Goal: Use online tool/utility: Utilize a website feature to perform a specific function

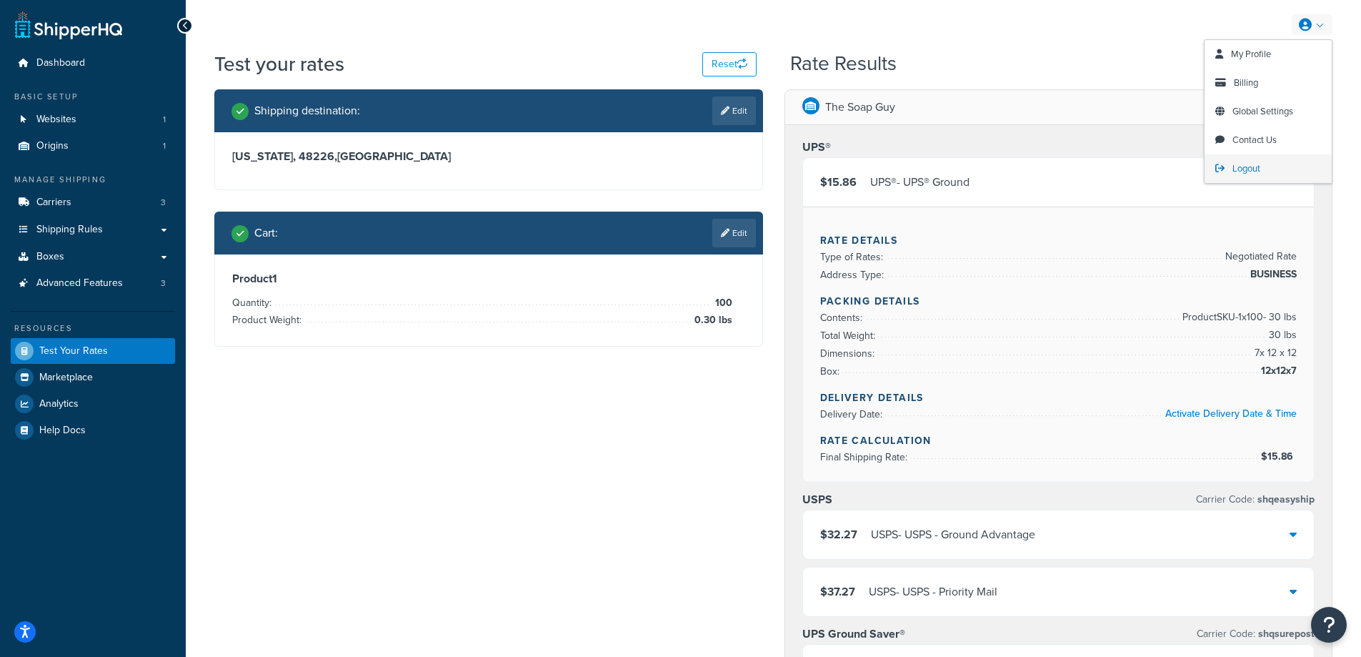
click at [1244, 171] on span "Logout" at bounding box center [1247, 168] width 28 height 14
click at [1253, 161] on span "Logout" at bounding box center [1247, 168] width 28 height 14
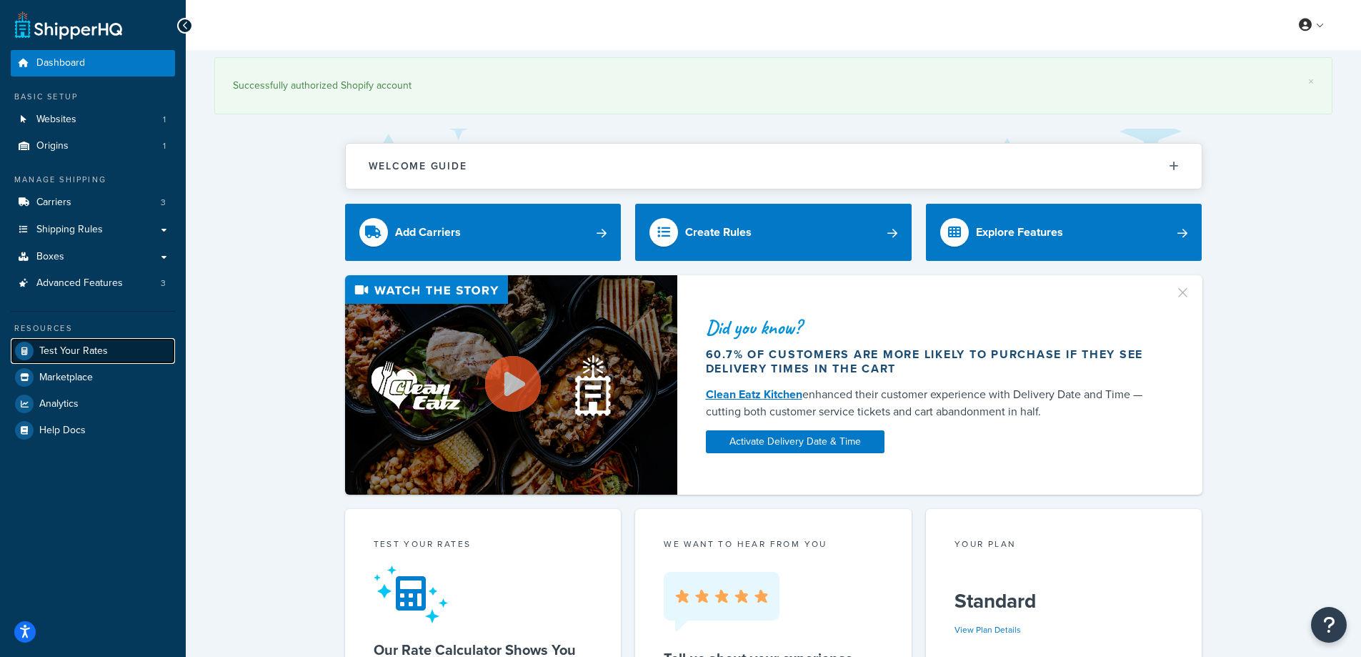
click at [89, 357] on span "Test Your Rates" at bounding box center [73, 351] width 69 height 12
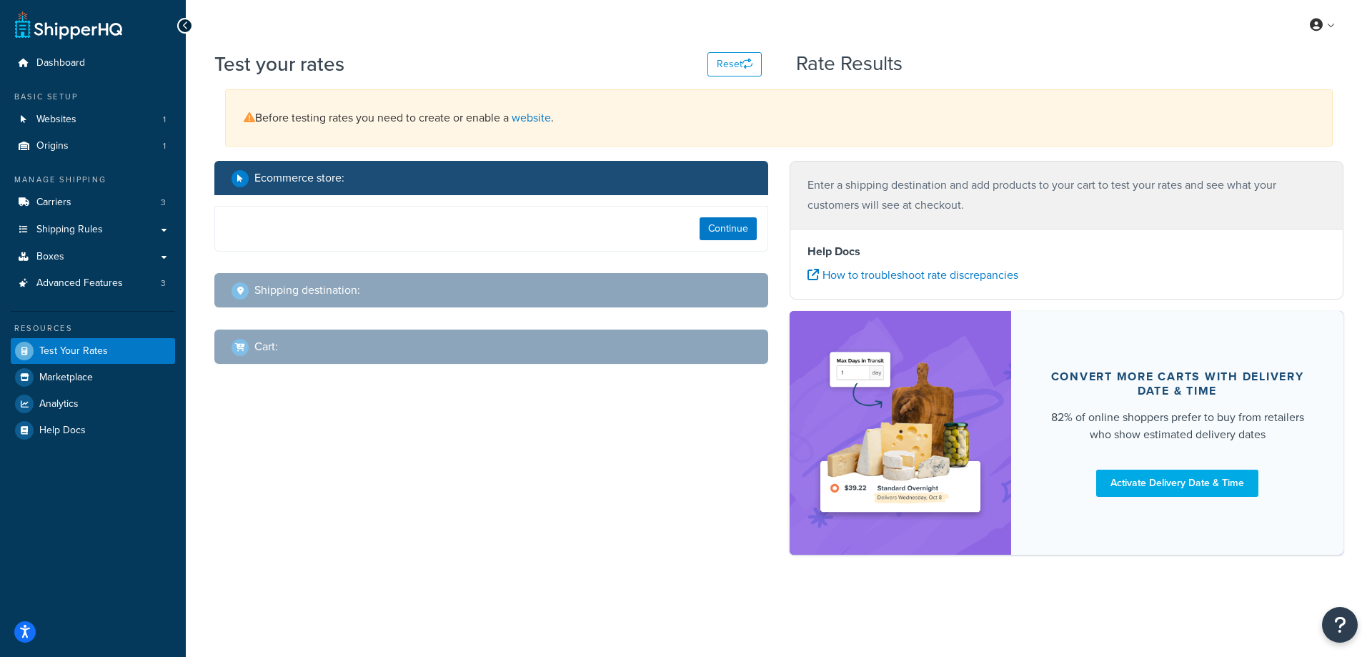
select select "[GEOGRAPHIC_DATA]"
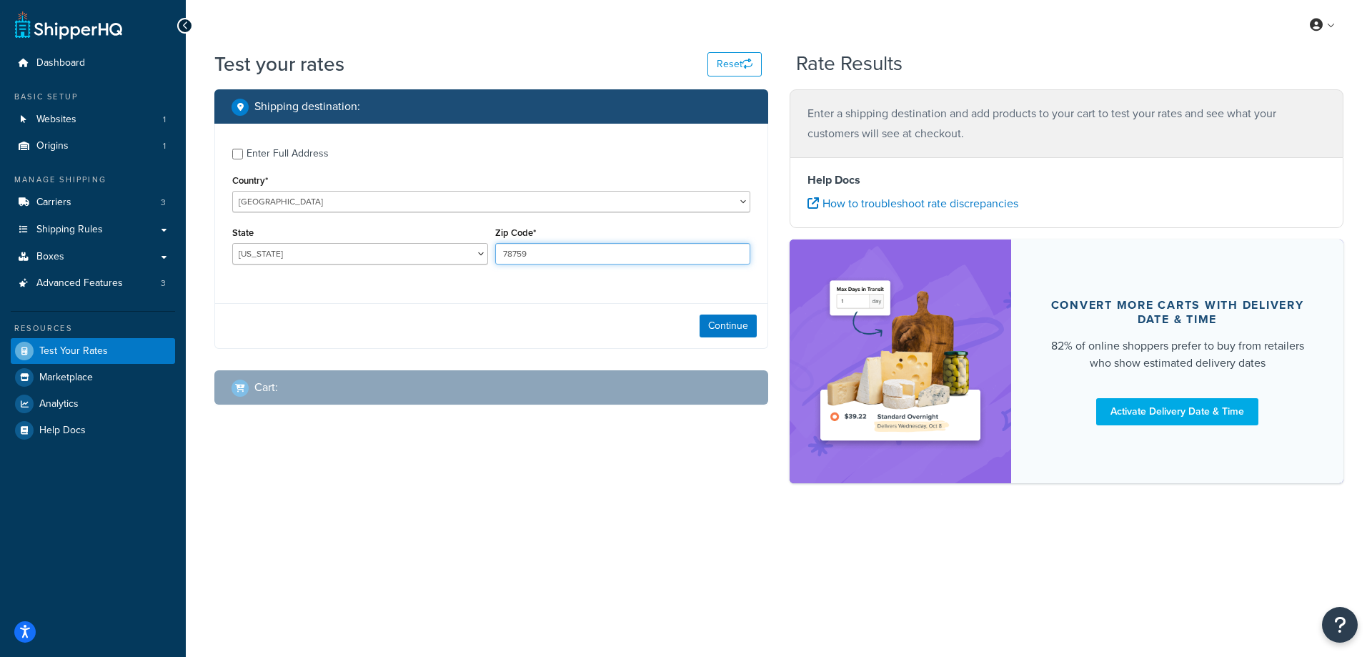
drag, startPoint x: 534, startPoint y: 254, endPoint x: 485, endPoint y: 248, distance: 48.9
click at [485, 248] on div "State [US_STATE] [US_STATE] [US_STATE] [US_STATE] [US_STATE] Armed Forces Ameri…" at bounding box center [491, 249] width 525 height 52
paste input "3574"
type input "35749"
click at [461, 279] on div "Enter Full Address Country* [GEOGRAPHIC_DATA] [GEOGRAPHIC_DATA] [GEOGRAPHIC_DAT…" at bounding box center [491, 208] width 552 height 169
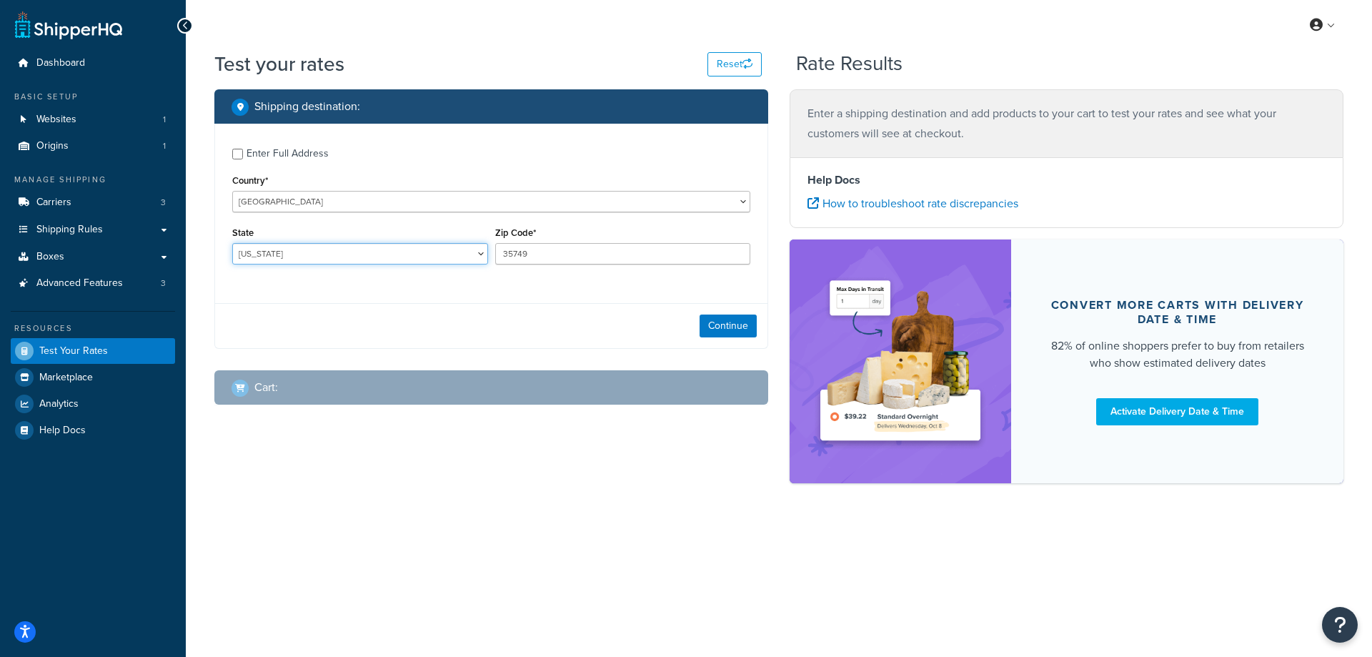
click at [302, 250] on select "[US_STATE] [US_STATE] [US_STATE] [US_STATE] [US_STATE] Armed Forces Americas Ar…" at bounding box center [360, 253] width 256 height 21
select select "AL"
click at [232, 243] on select "[US_STATE] [US_STATE] [US_STATE] [US_STATE] [US_STATE] Armed Forces Americas Ar…" at bounding box center [360, 253] width 256 height 21
click at [200, 279] on div "Test your rates Reset Rate Results Shipping destination : Enter Full Address Co…" at bounding box center [779, 291] width 1186 height 483
click at [727, 324] on button "Continue" at bounding box center [728, 325] width 57 height 23
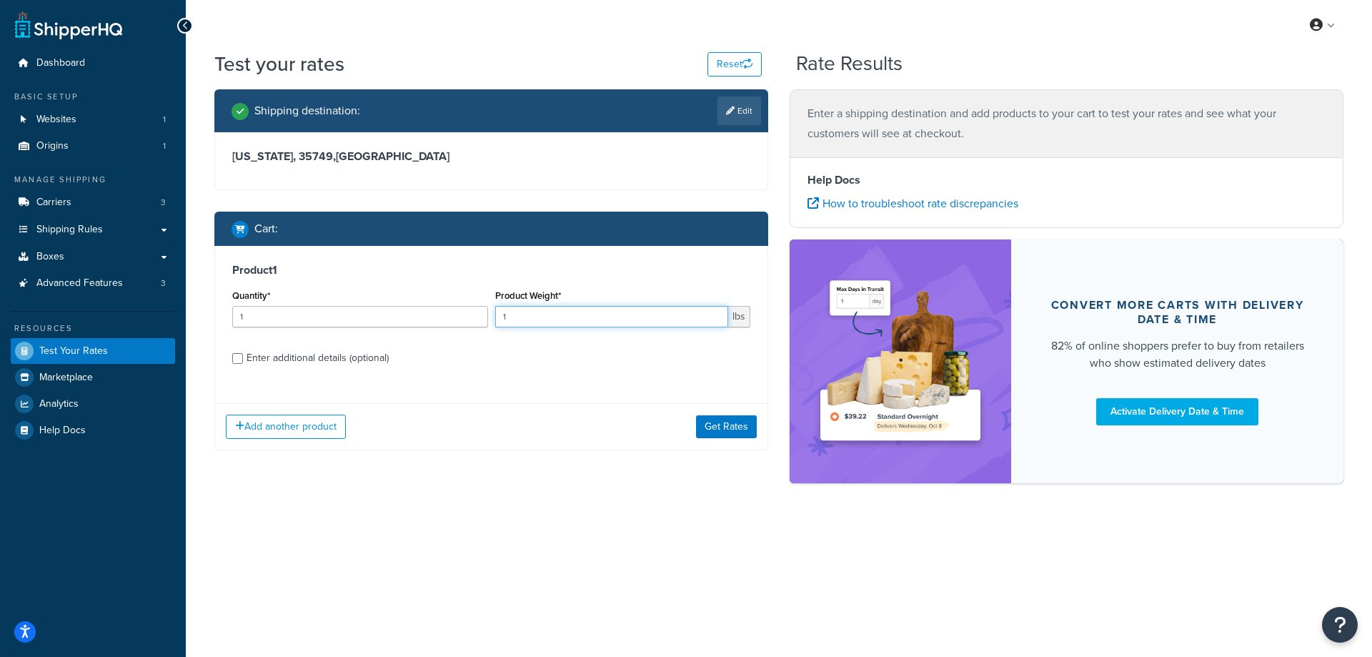
drag, startPoint x: 519, startPoint y: 314, endPoint x: 477, endPoint y: 316, distance: 42.2
click at [477, 316] on div "Quantity* 1 Product Weight* 1 lbs" at bounding box center [491, 312] width 525 height 52
paste input "0.27"
type input "0.27"
click at [373, 327] on input "1" at bounding box center [360, 316] width 256 height 21
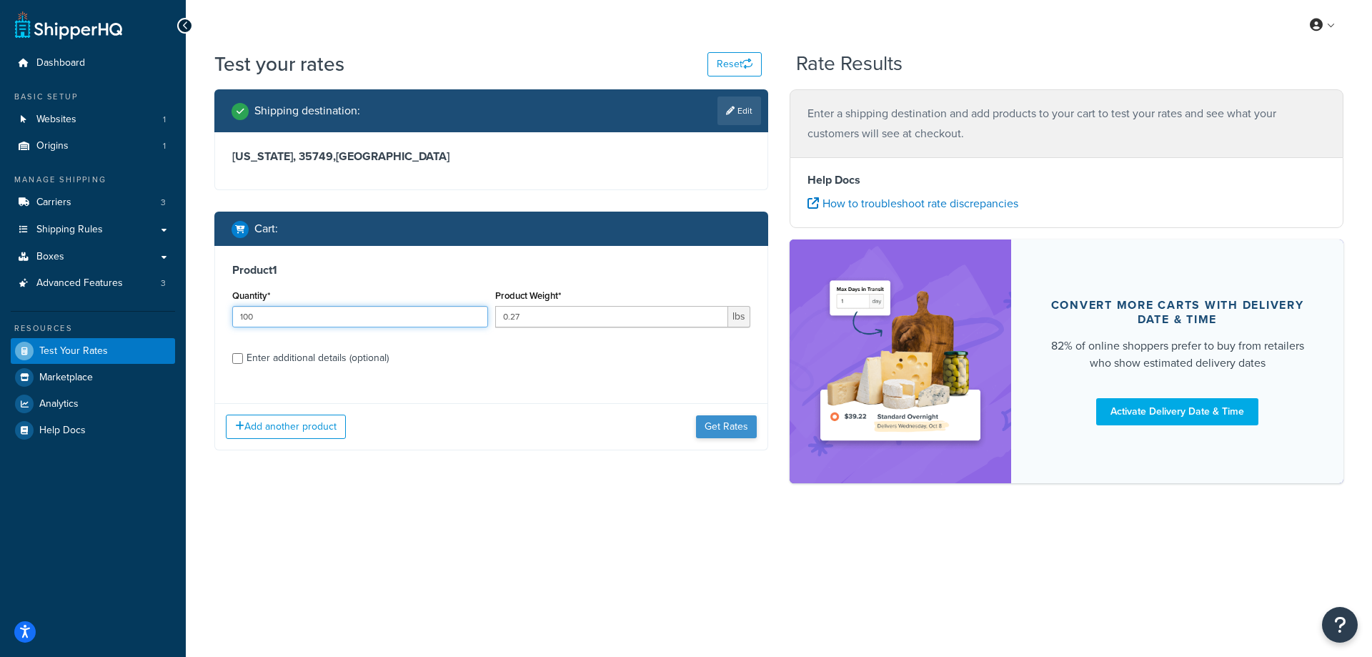
type input "100"
click at [736, 424] on button "Get Rates" at bounding box center [726, 426] width 61 height 23
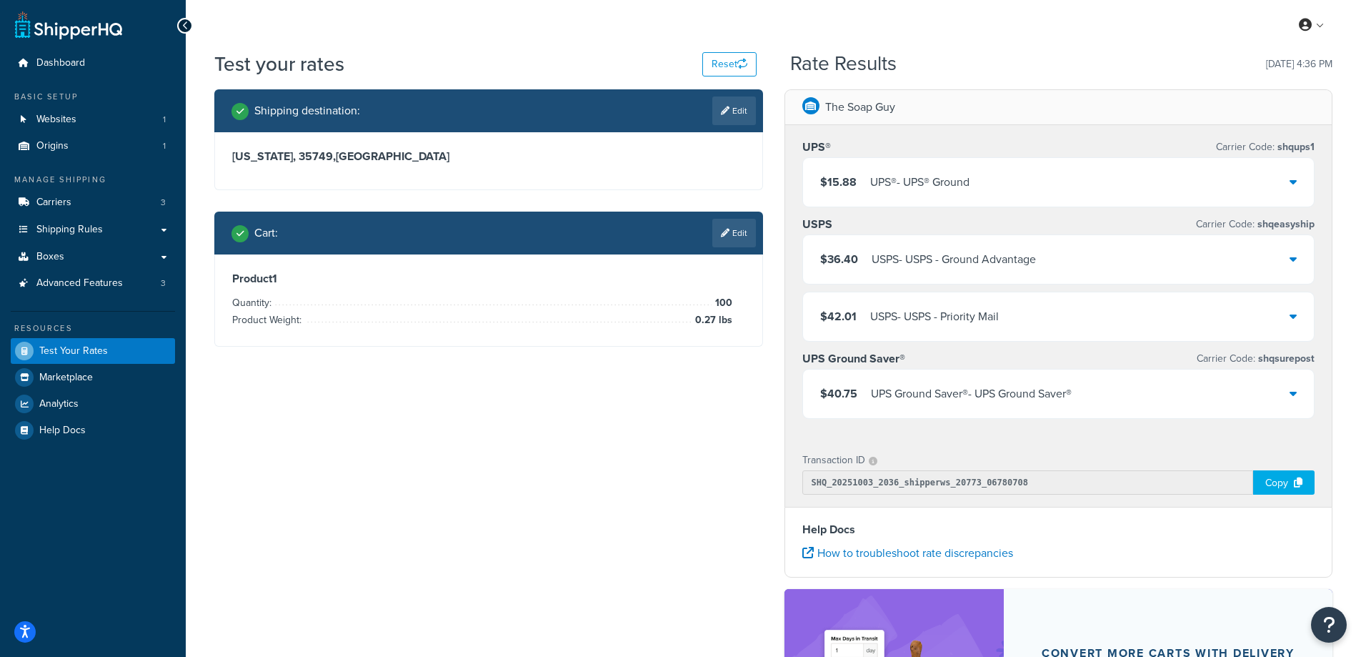
click at [927, 182] on div "UPS® - UPS® Ground" at bounding box center [919, 182] width 99 height 20
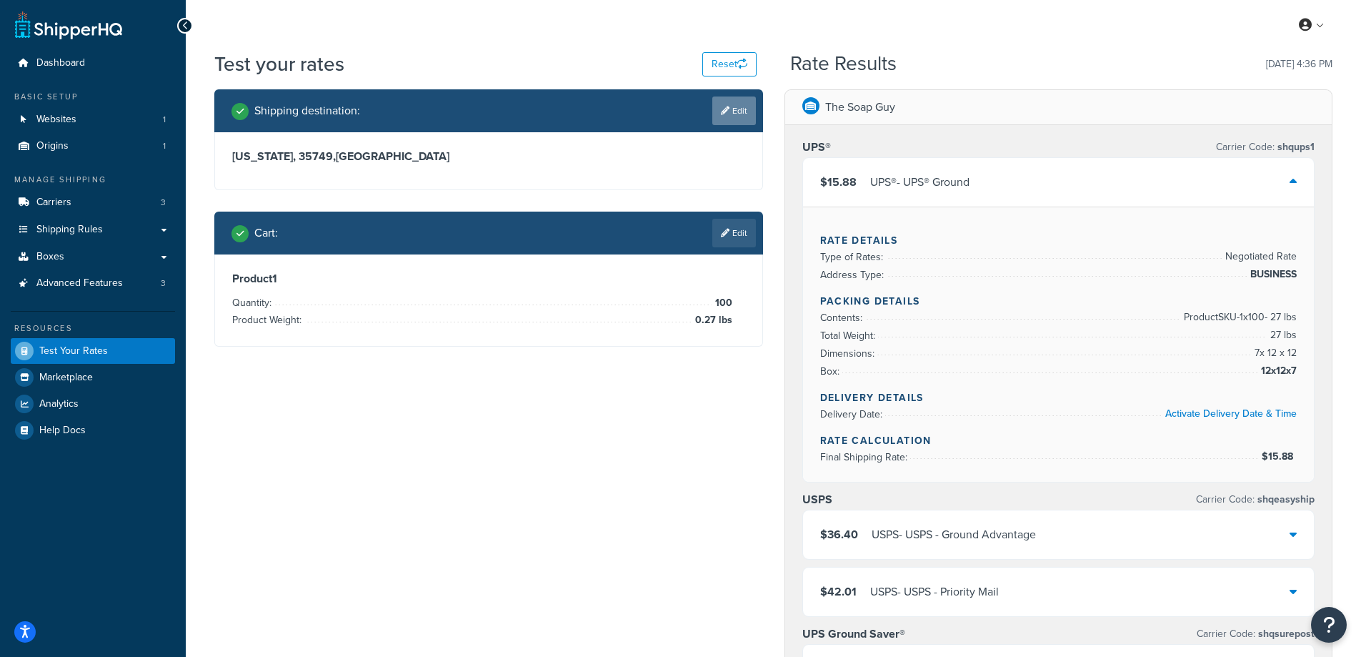
click at [739, 109] on link "Edit" at bounding box center [734, 110] width 44 height 29
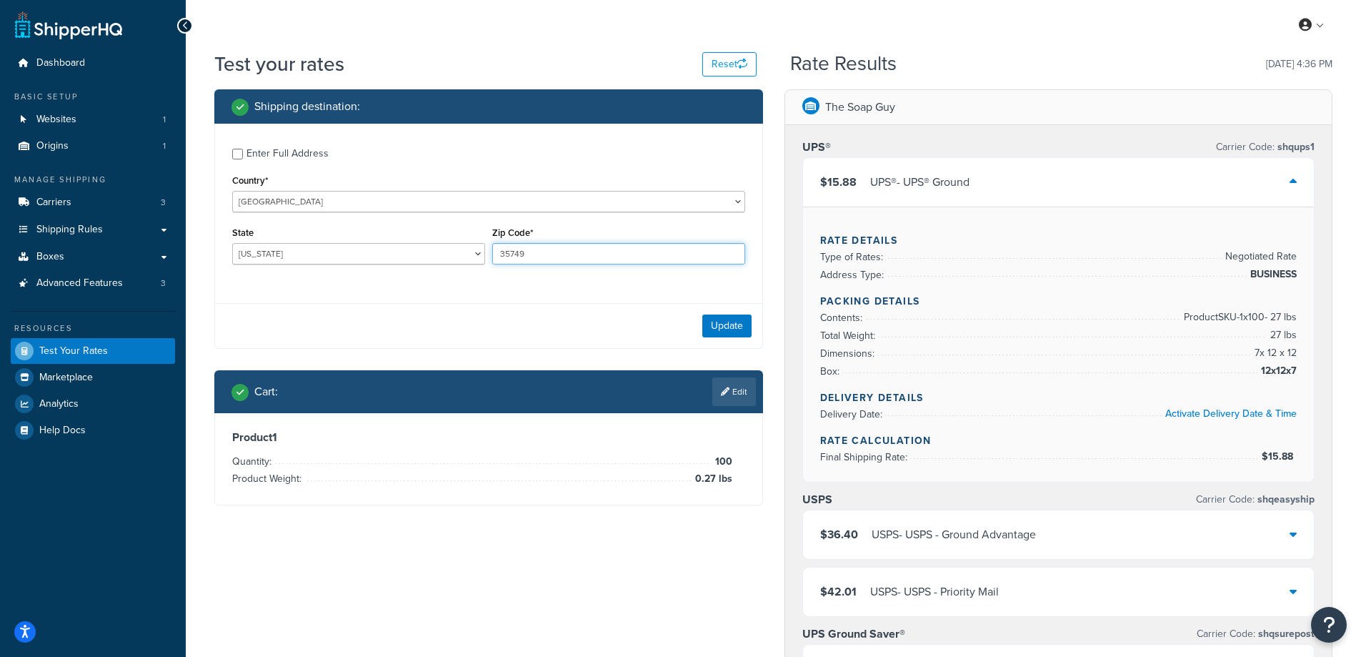
drag, startPoint x: 532, startPoint y: 262, endPoint x: 483, endPoint y: 255, distance: 49.8
click at [483, 255] on div "State [US_STATE] [US_STATE] [US_STATE] [US_STATE] [US_STATE] Armed Forces Ameri…" at bounding box center [489, 249] width 520 height 52
paste input "43206"
type input "43206"
click at [429, 284] on div "Enter Full Address Country* [GEOGRAPHIC_DATA] [GEOGRAPHIC_DATA] [GEOGRAPHIC_DAT…" at bounding box center [488, 208] width 547 height 169
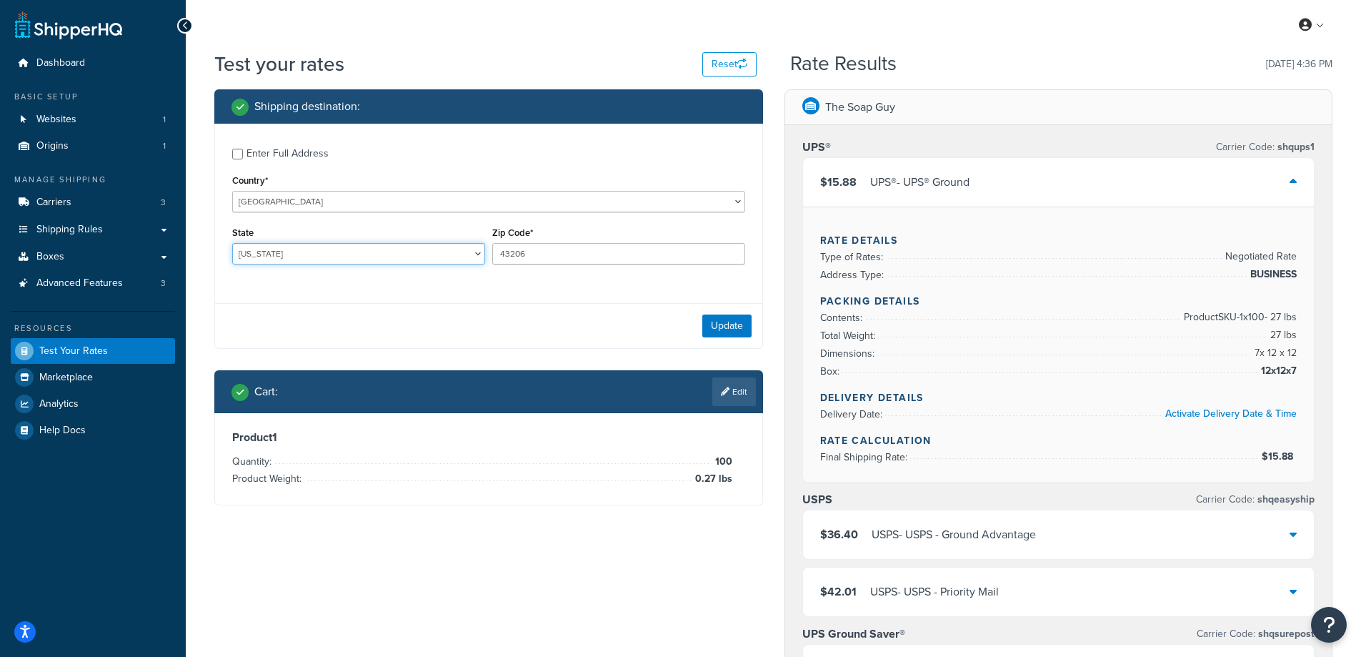
click at [281, 252] on select "[US_STATE] [US_STATE] [US_STATE] [US_STATE] [US_STATE] Armed Forces Americas Ar…" at bounding box center [358, 253] width 253 height 21
select select "OH"
click at [232, 243] on select "[US_STATE] [US_STATE] [US_STATE] [US_STATE] [US_STATE] Armed Forces Americas Ar…" at bounding box center [358, 253] width 253 height 21
click at [212, 562] on div "Shipping destination : Enter Full Address Country* [GEOGRAPHIC_DATA] [GEOGRAPHI…" at bounding box center [774, 604] width 1140 height 1030
click at [732, 326] on button "Update" at bounding box center [726, 325] width 49 height 23
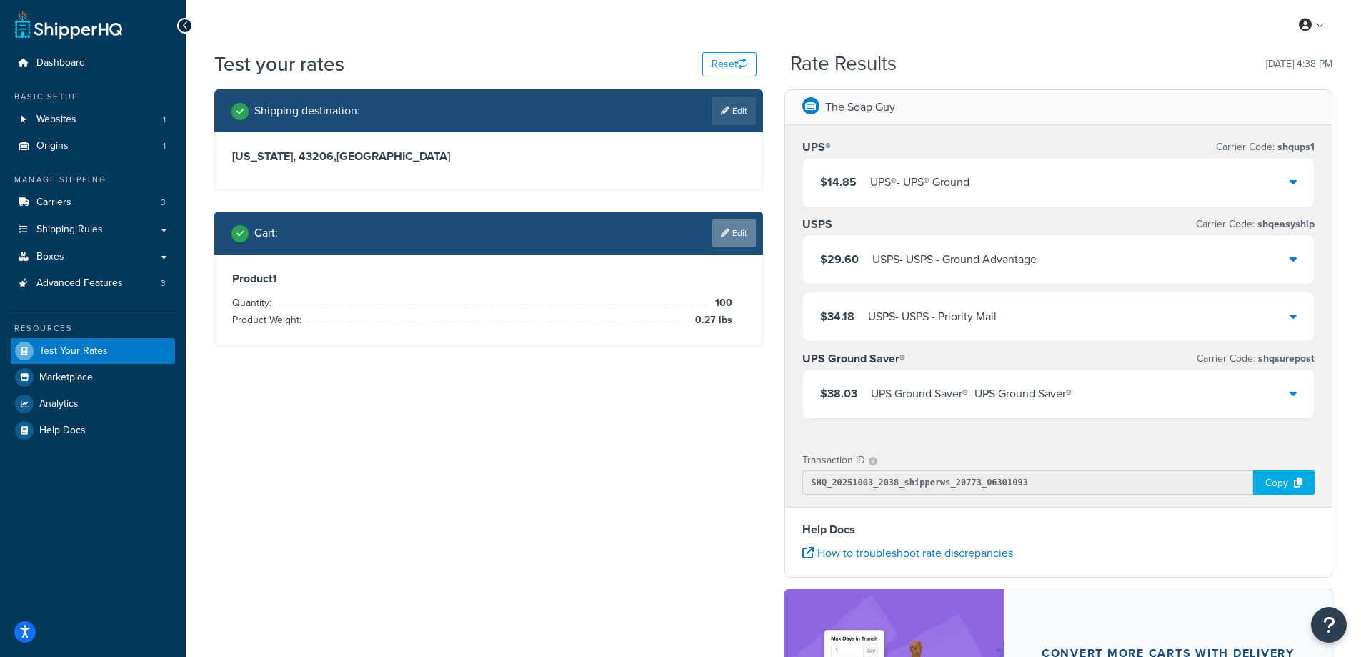
click at [737, 232] on link "Edit" at bounding box center [734, 233] width 44 height 29
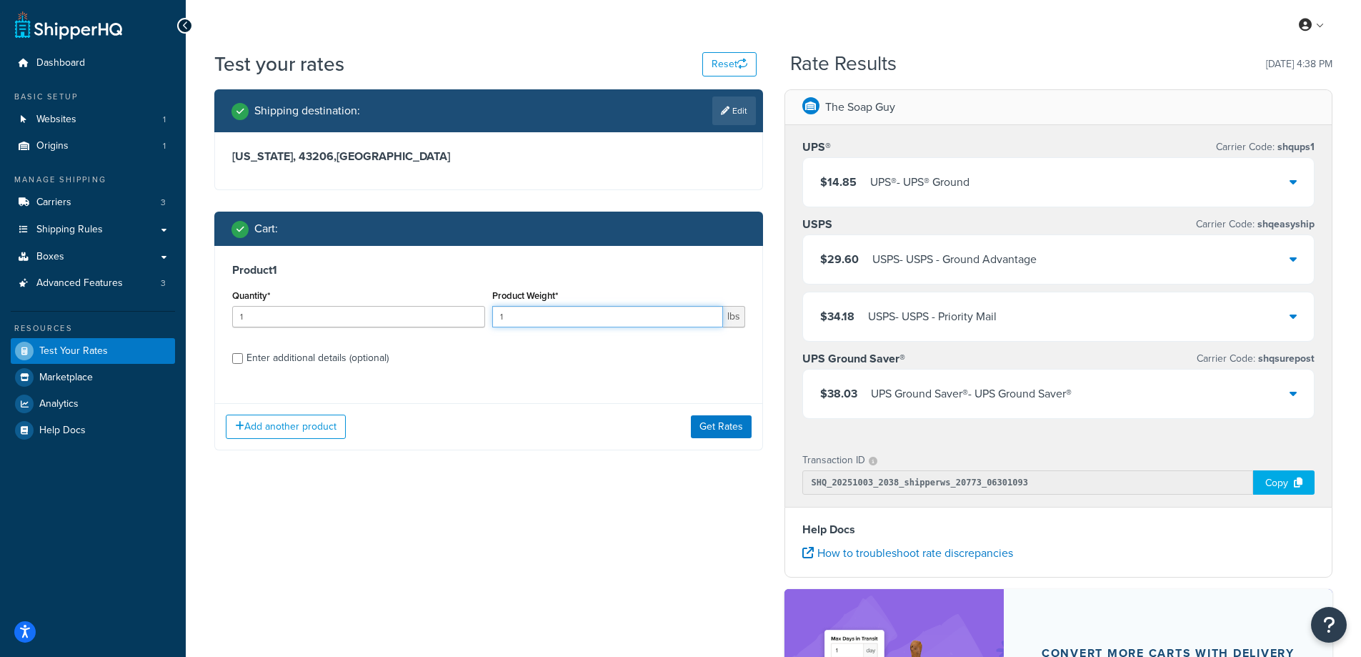
drag, startPoint x: 509, startPoint y: 312, endPoint x: 466, endPoint y: 315, distance: 43.7
click at [466, 315] on div "Quantity* 1 Product Weight* 1 lbs" at bounding box center [489, 312] width 520 height 52
click at [379, 322] on input "1" at bounding box center [358, 316] width 253 height 21
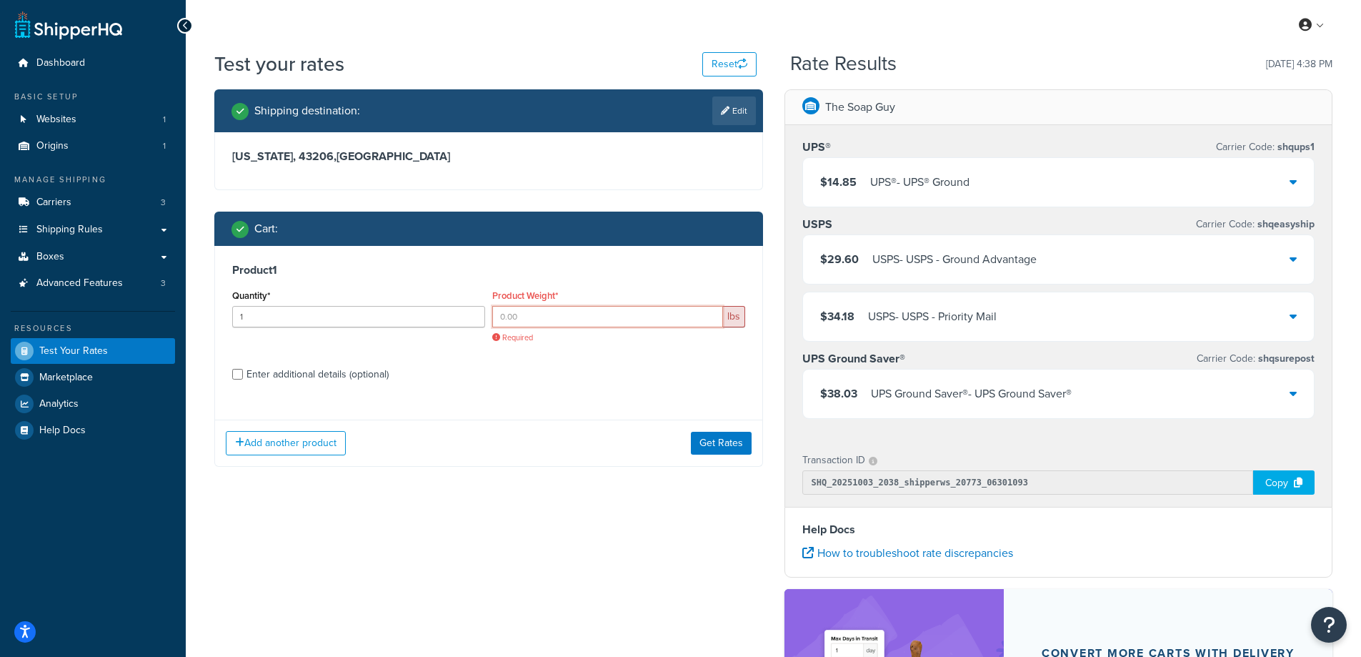
drag, startPoint x: 535, startPoint y: 318, endPoint x: 477, endPoint y: 313, distance: 58.1
click at [477, 313] on div "Quantity* 1 Product Weight* lbs Required" at bounding box center [489, 320] width 520 height 68
paste input "3.20"
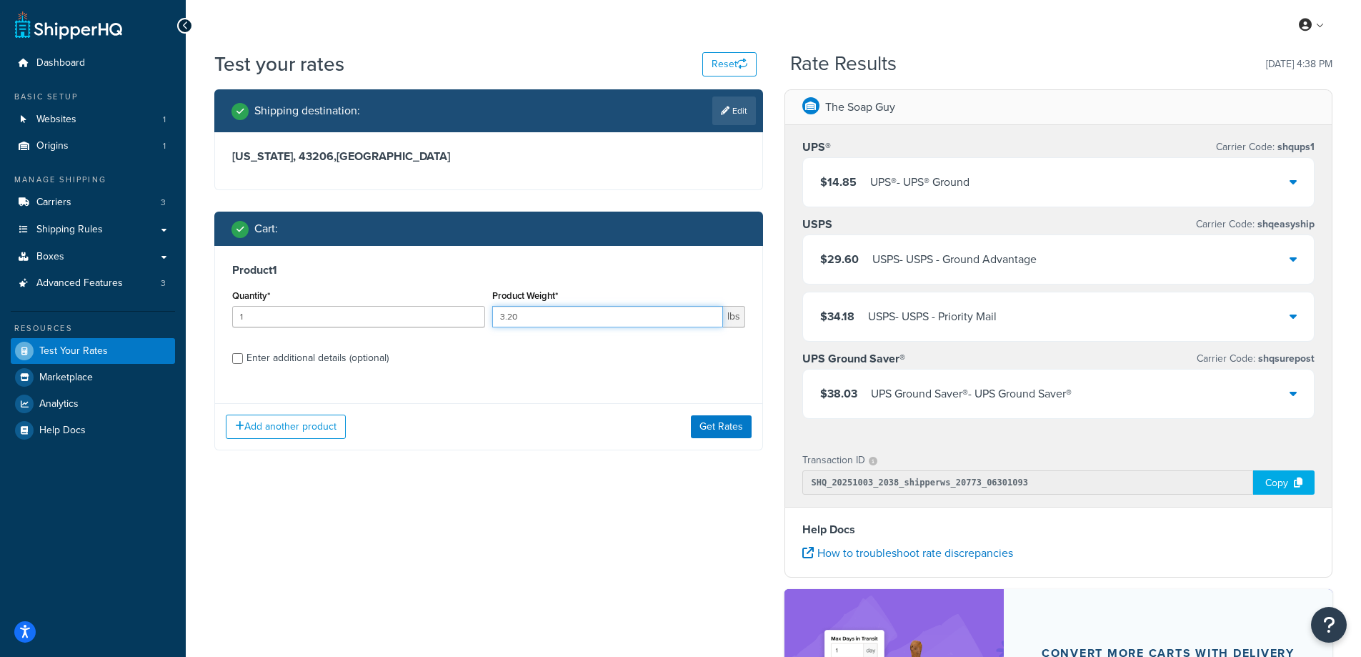
type input "3.20"
click at [415, 359] on label "Enter additional details (optional)" at bounding box center [496, 356] width 499 height 23
click at [243, 359] on input "Enter additional details (optional)" at bounding box center [237, 358] width 11 height 11
checkbox input "true"
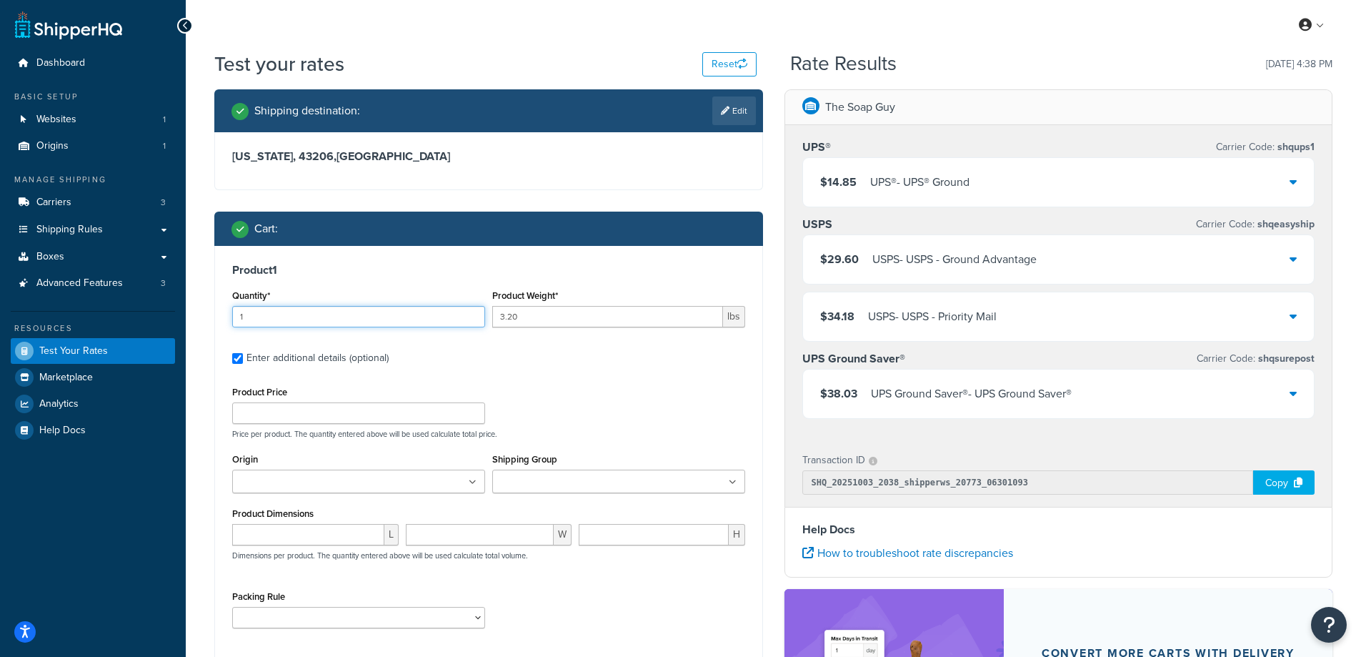
click at [356, 315] on input "1" at bounding box center [358, 316] width 253 height 21
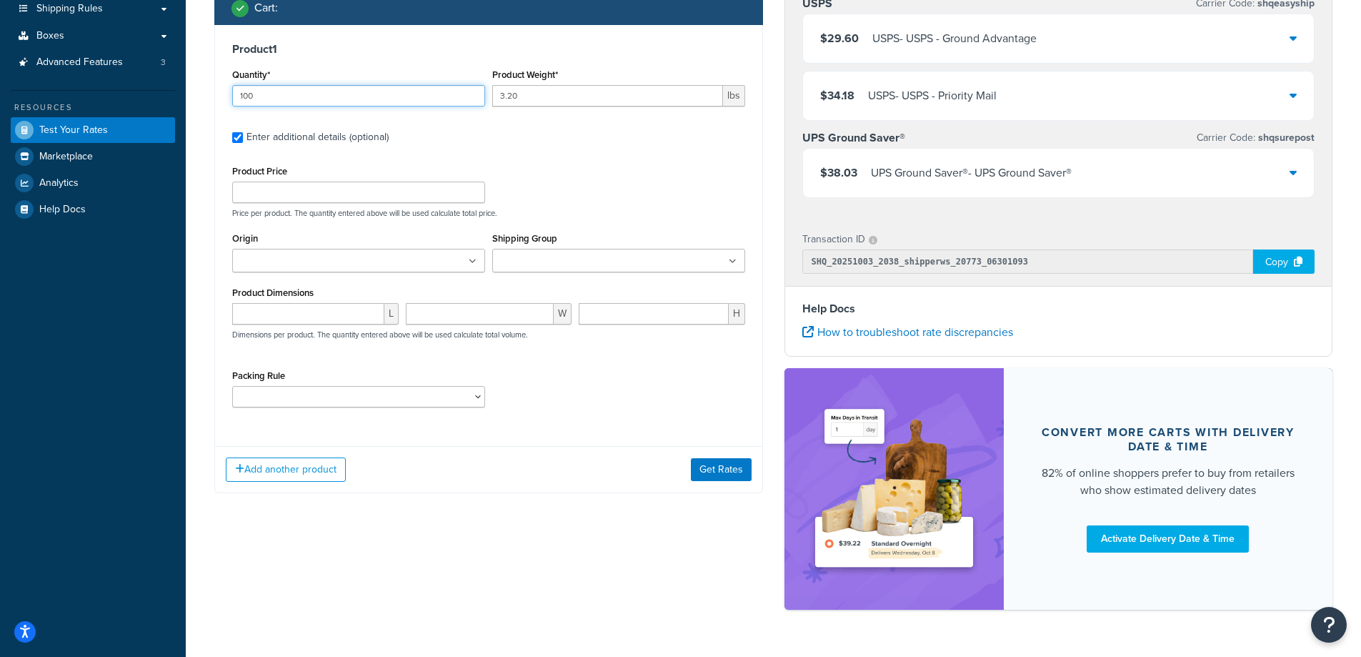
scroll to position [259, 0]
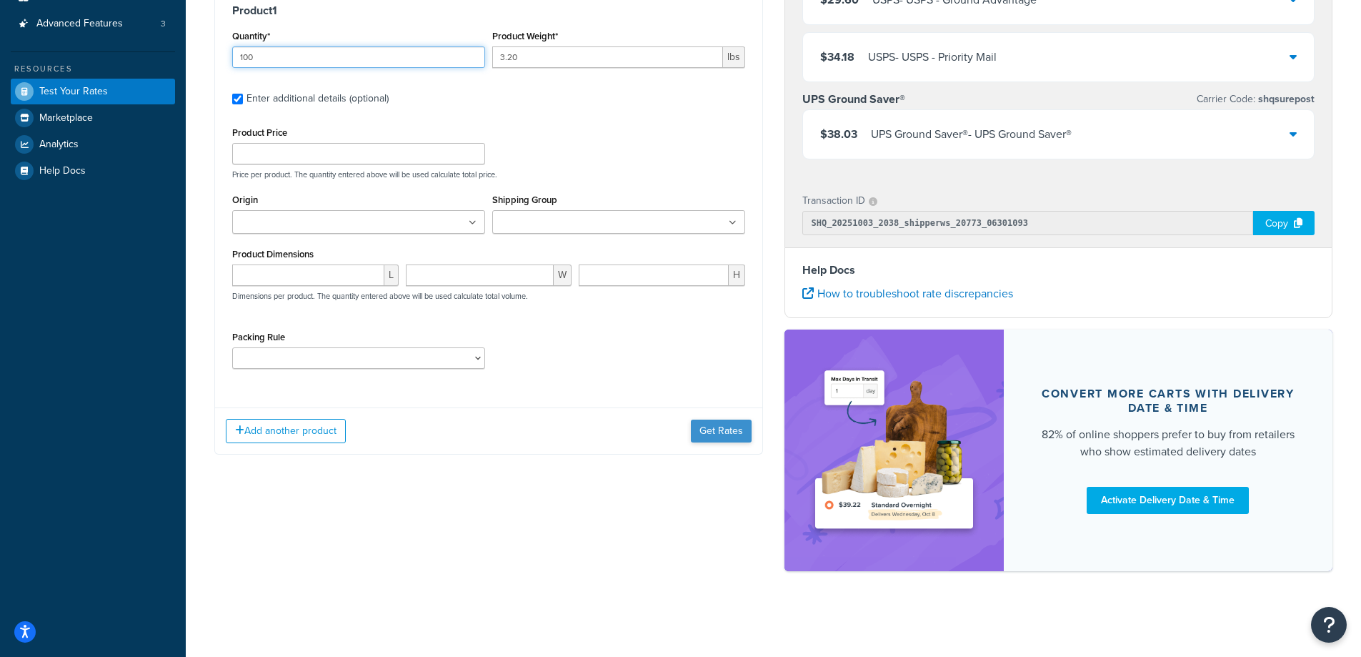
type input "100"
click at [712, 429] on button "Get Rates" at bounding box center [721, 430] width 61 height 23
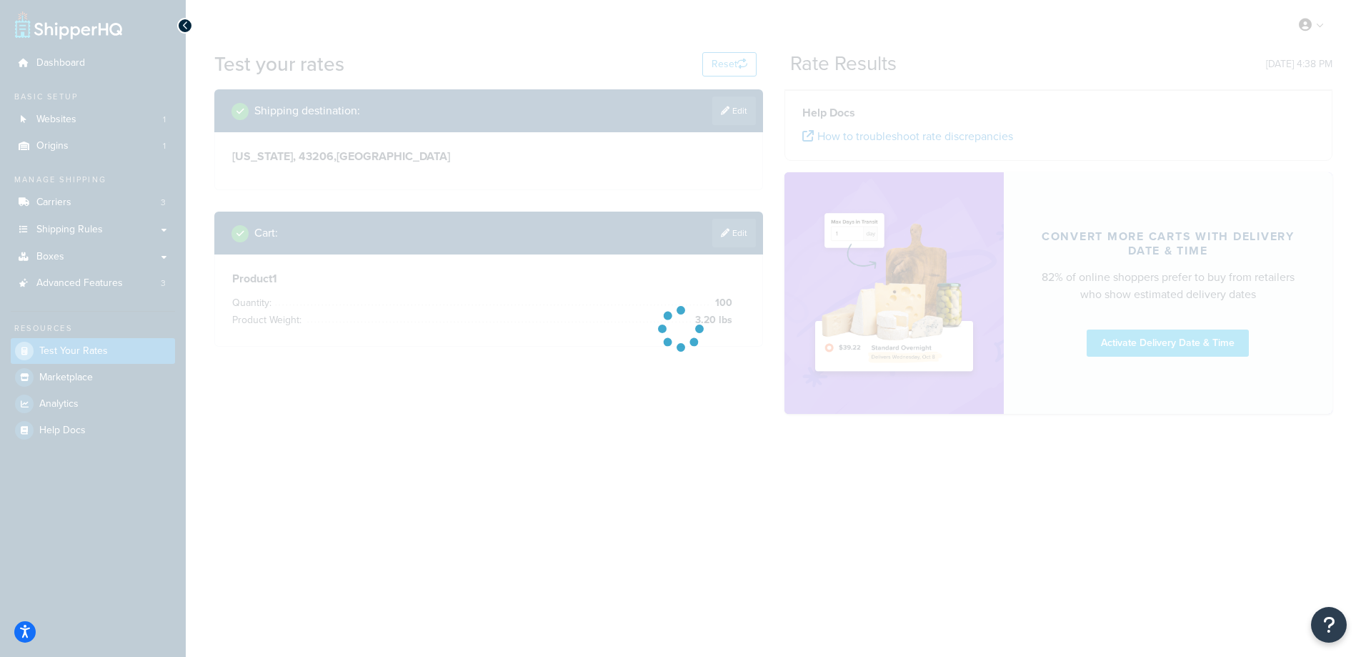
scroll to position [0, 0]
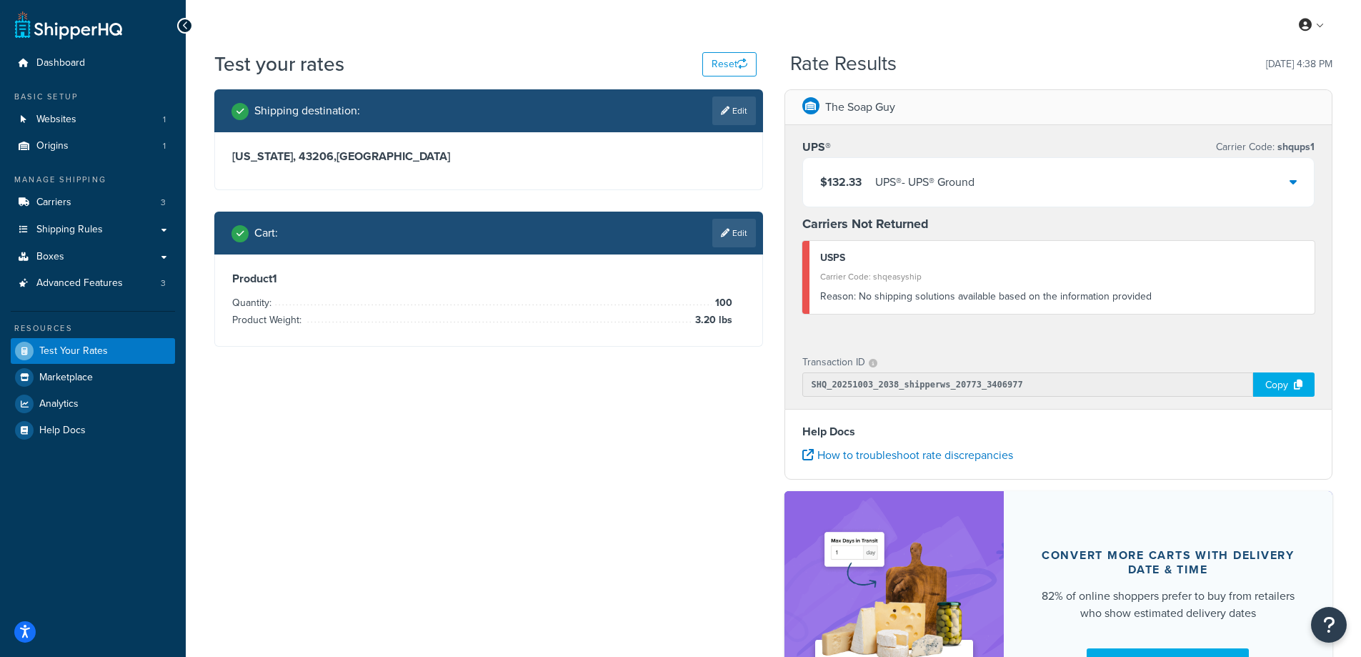
click at [973, 179] on div "UPS® - UPS® Ground" at bounding box center [924, 182] width 99 height 20
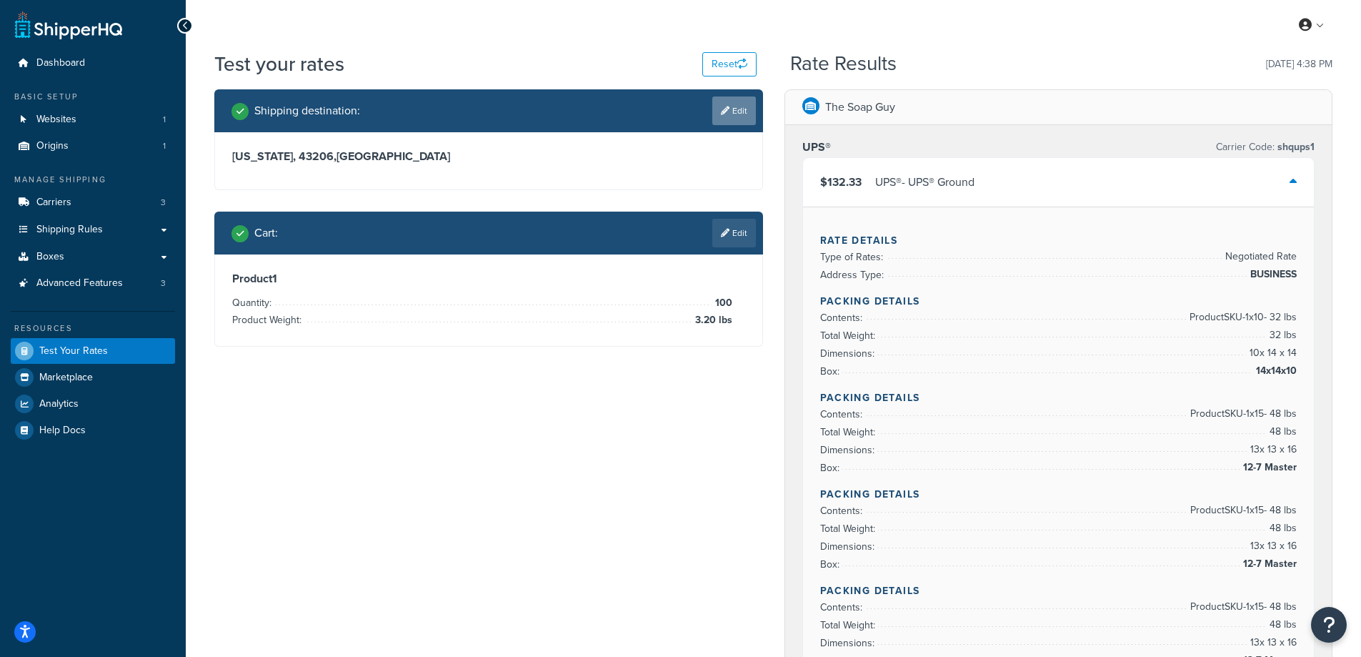
click at [735, 112] on link "Edit" at bounding box center [734, 110] width 44 height 29
select select "OH"
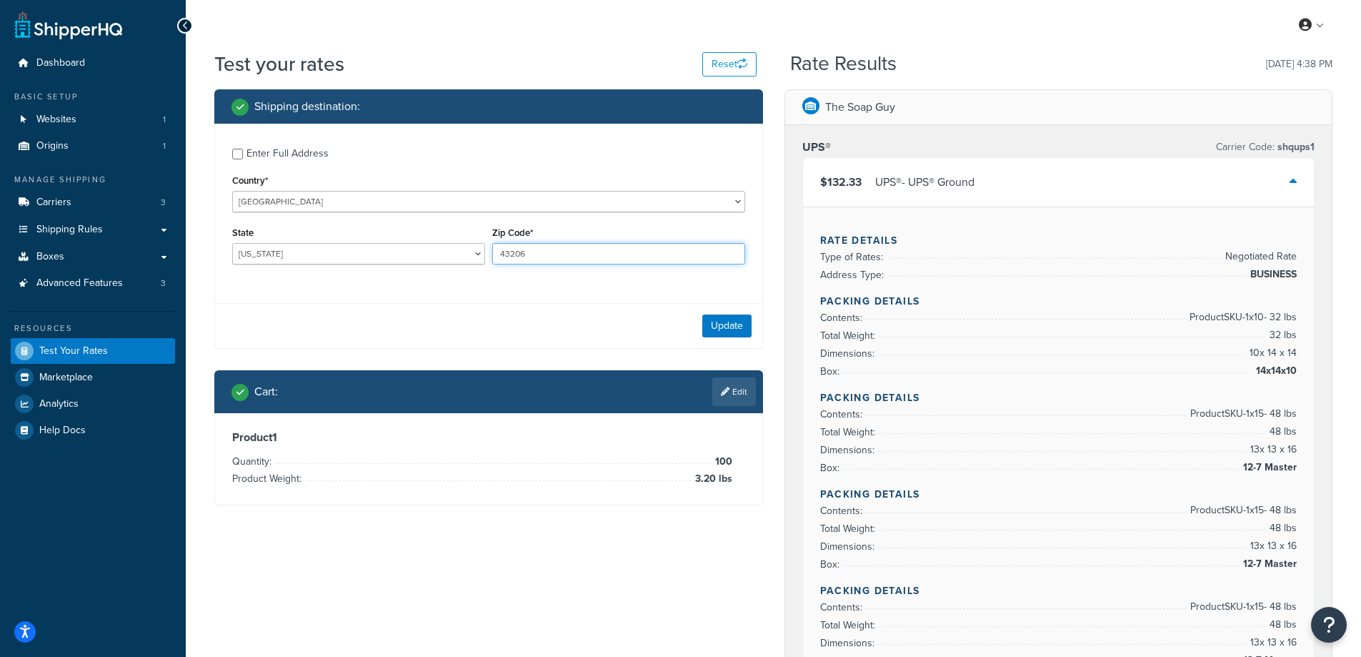
drag, startPoint x: 536, startPoint y: 254, endPoint x: 491, endPoint y: 254, distance: 45.0
click at [491, 254] on div "Zip Code* 43206" at bounding box center [619, 249] width 260 height 52
paste input "60565"
type input "60565"
click at [390, 254] on select "[US_STATE] [US_STATE] [US_STATE] [US_STATE] [US_STATE] Armed Forces Americas Ar…" at bounding box center [358, 253] width 253 height 21
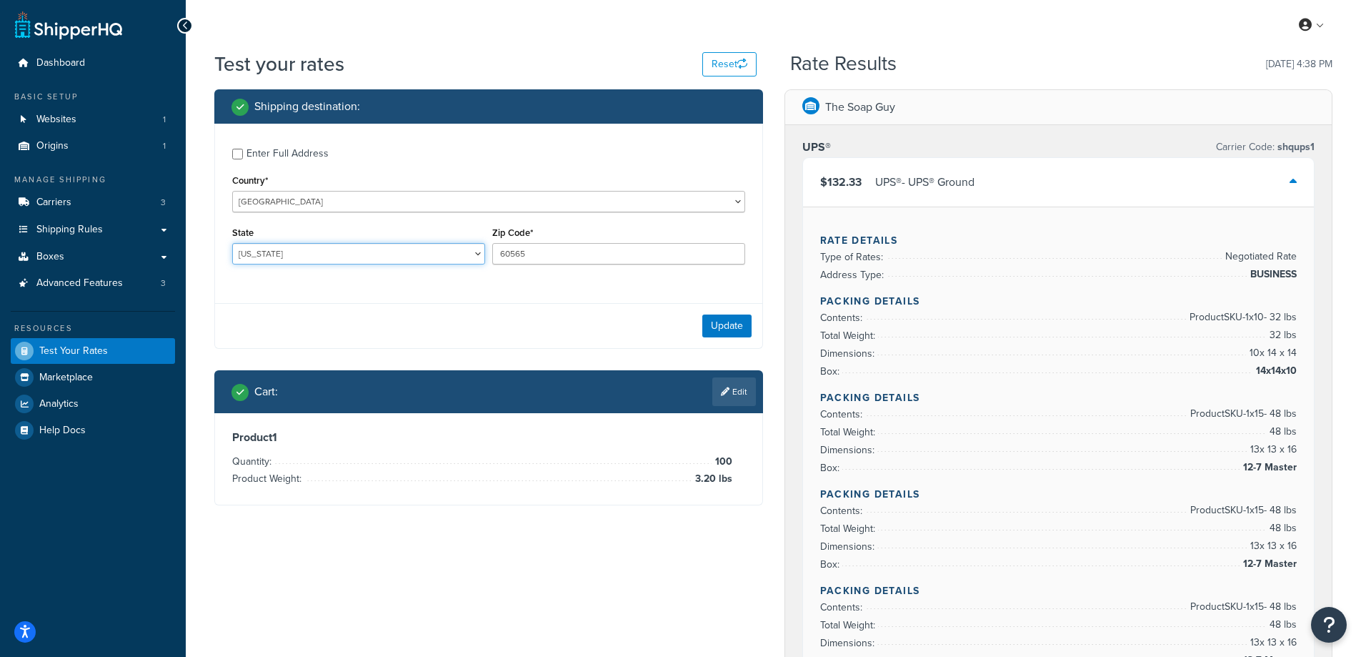
click at [232, 243] on select "[US_STATE] [US_STATE] [US_STATE] [US_STATE] [US_STATE] Armed Forces Americas Ar…" at bounding box center [358, 253] width 253 height 21
click at [278, 250] on select "[US_STATE] [US_STATE] [US_STATE] [US_STATE] [US_STATE] Armed Forces Americas Ar…" at bounding box center [358, 253] width 253 height 21
select select "IL"
click at [232, 243] on select "[US_STATE] [US_STATE] [US_STATE] [US_STATE] [US_STATE] Armed Forces Americas Ar…" at bounding box center [358, 253] width 253 height 21
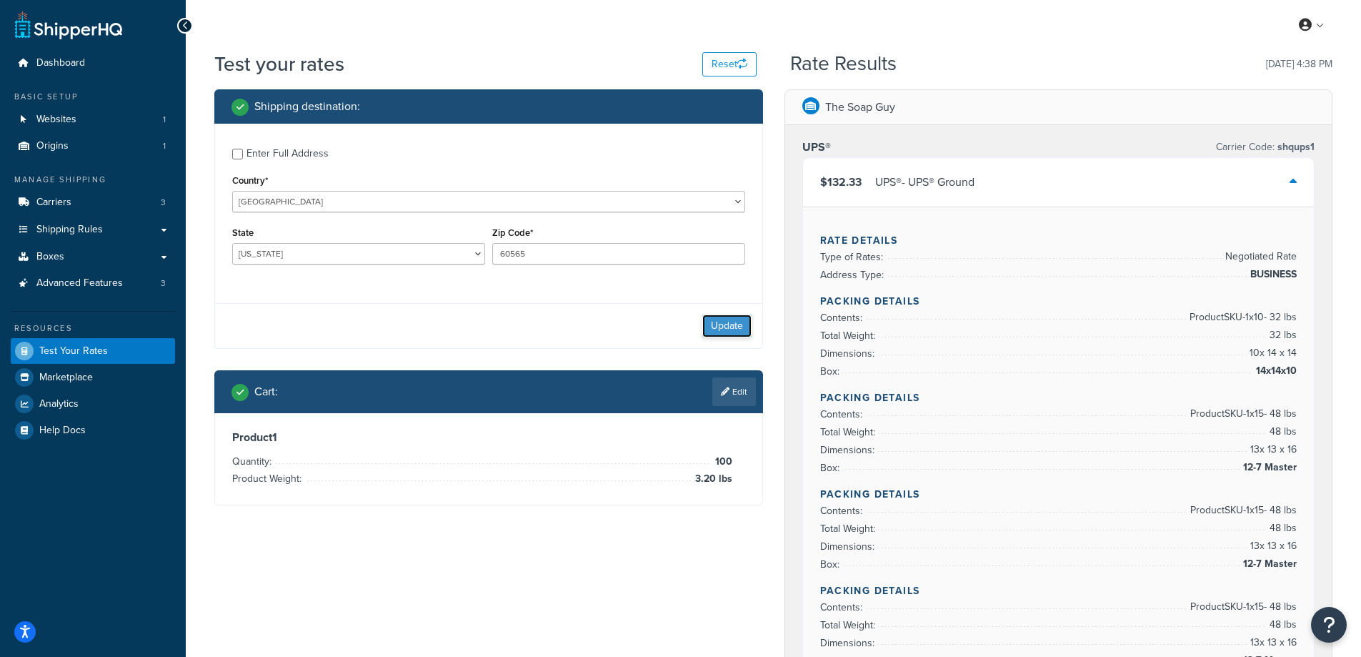
click at [716, 328] on button "Update" at bounding box center [726, 325] width 49 height 23
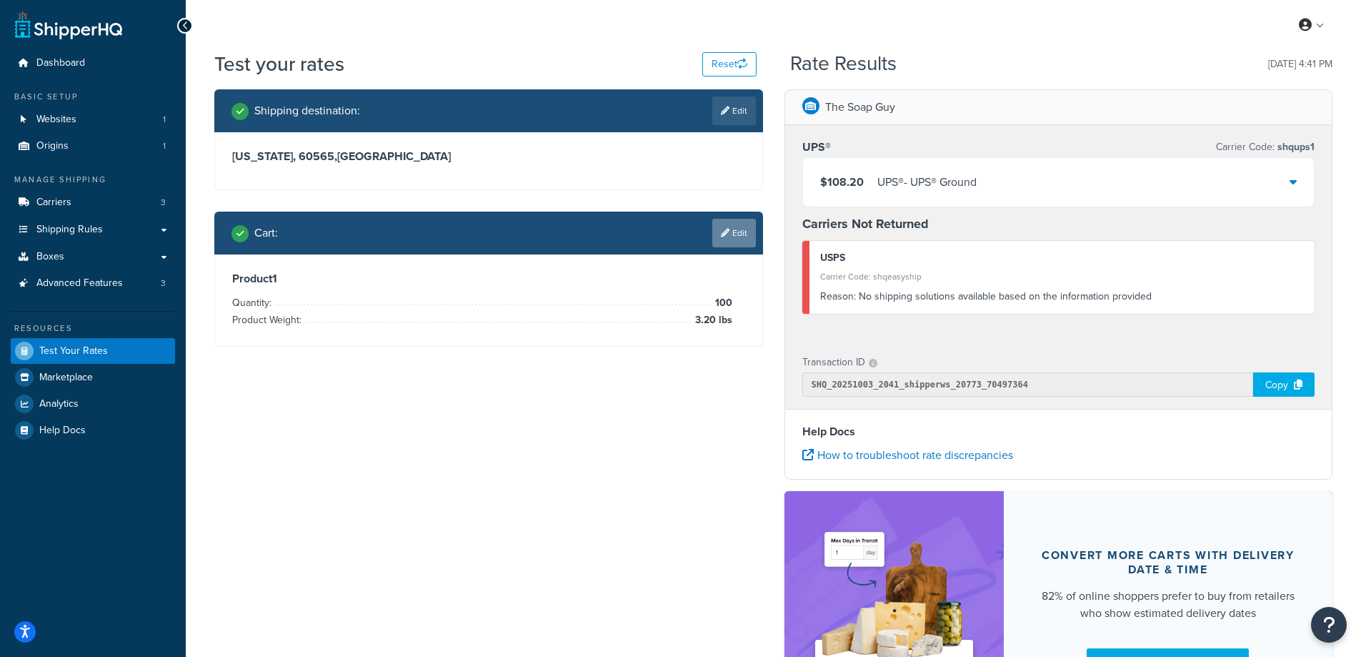
click at [740, 232] on link "Edit" at bounding box center [734, 233] width 44 height 29
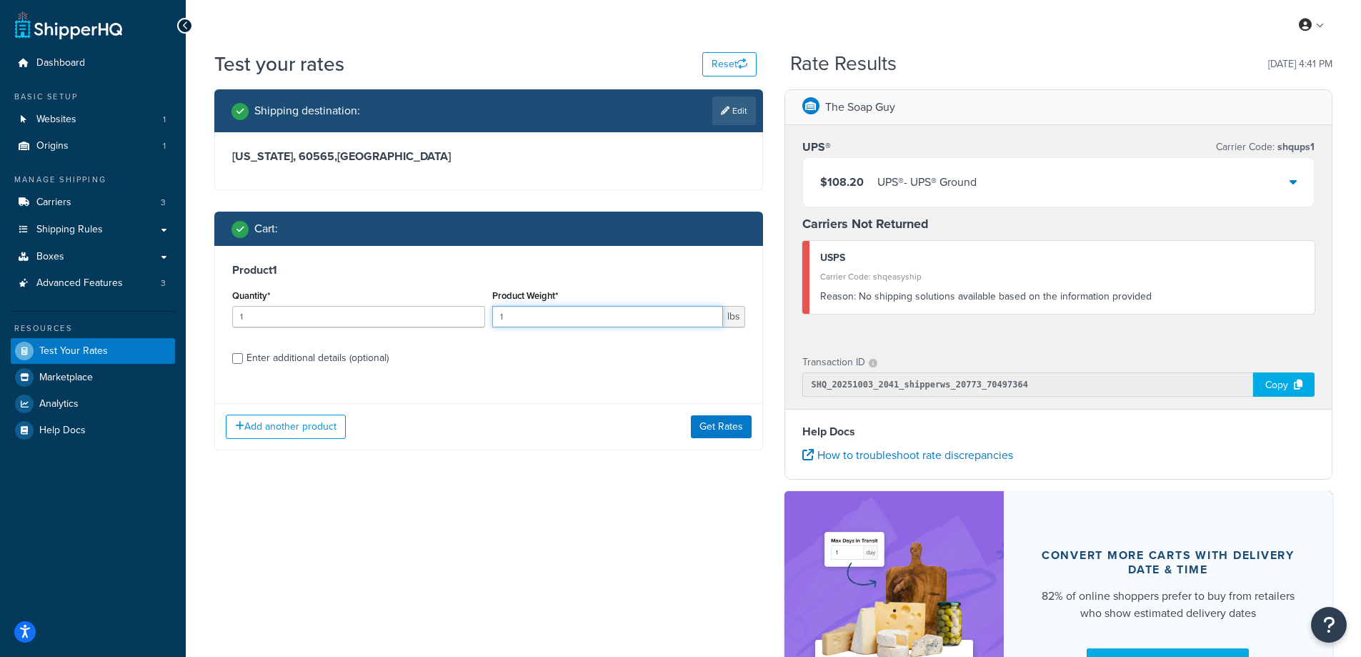
drag, startPoint x: 515, startPoint y: 320, endPoint x: 492, endPoint y: 319, distance: 22.9
click at [492, 319] on input "1" at bounding box center [607, 316] width 231 height 21
paste input "0.48"
type input "0.48"
click at [372, 317] on input "1" at bounding box center [358, 316] width 253 height 21
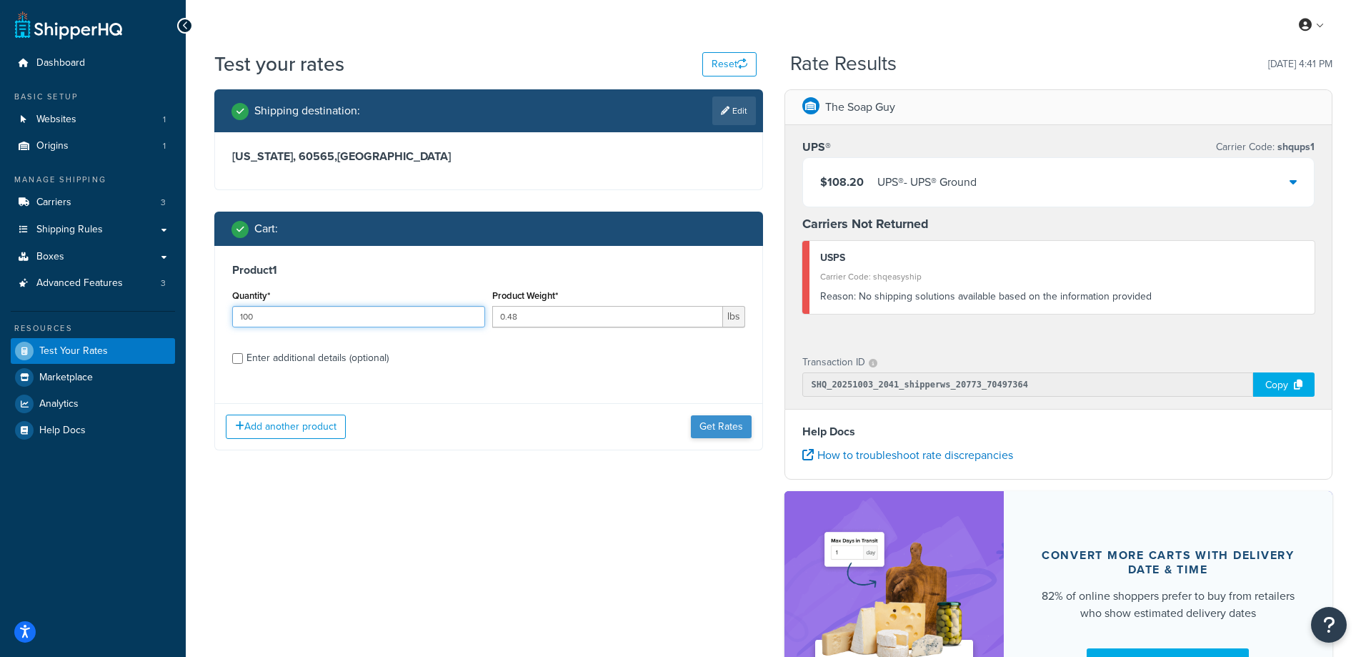
type input "100"
click at [705, 427] on button "Get Rates" at bounding box center [721, 426] width 61 height 23
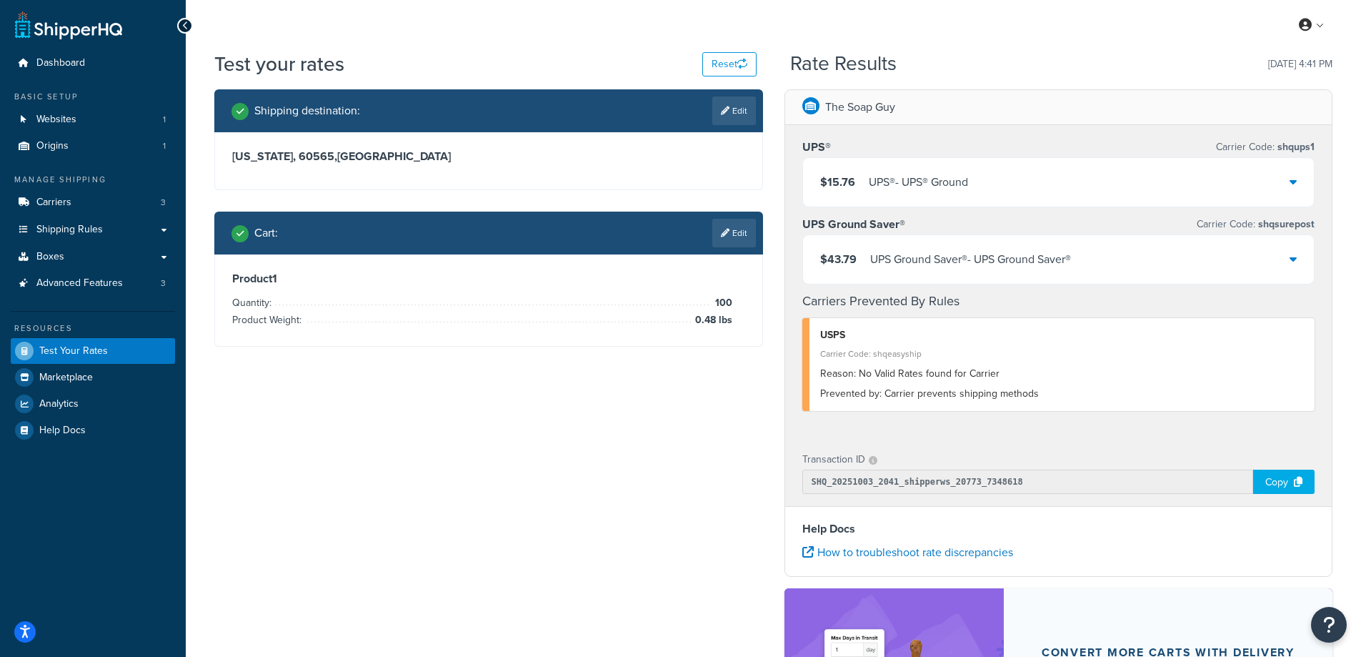
click at [950, 184] on div "UPS® - UPS® Ground" at bounding box center [918, 182] width 99 height 20
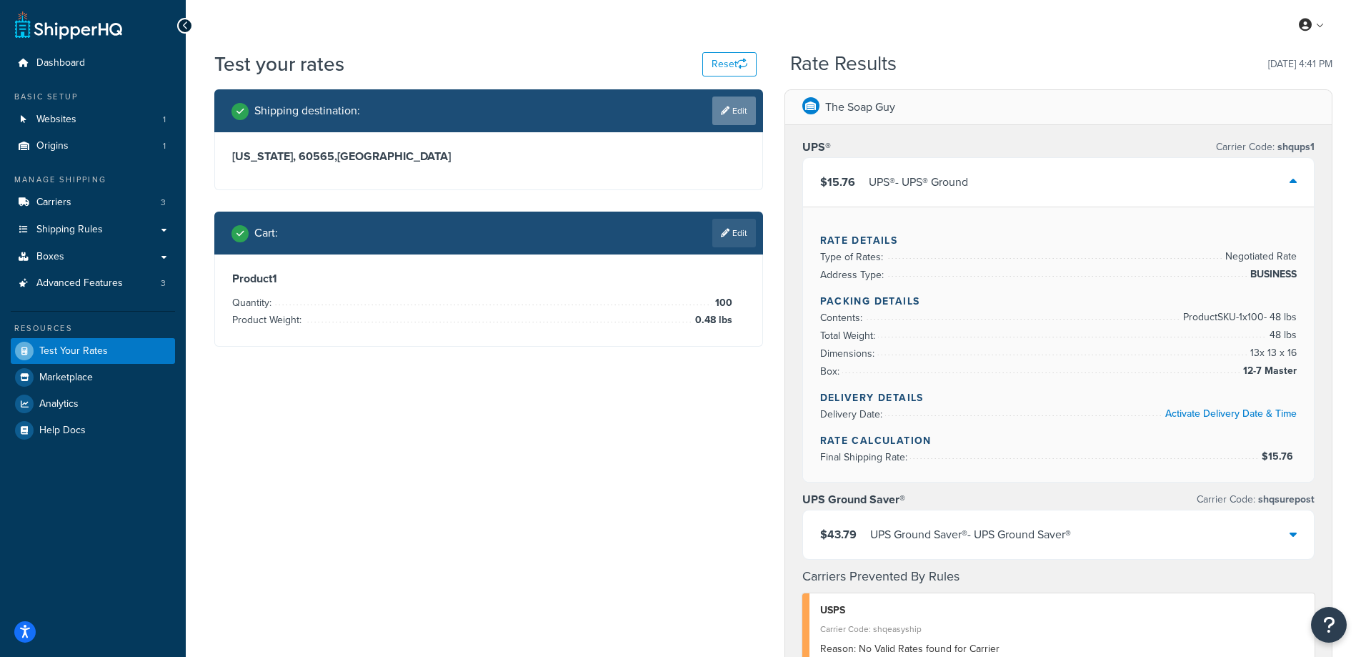
click at [740, 108] on link "Edit" at bounding box center [734, 110] width 44 height 29
select select "IL"
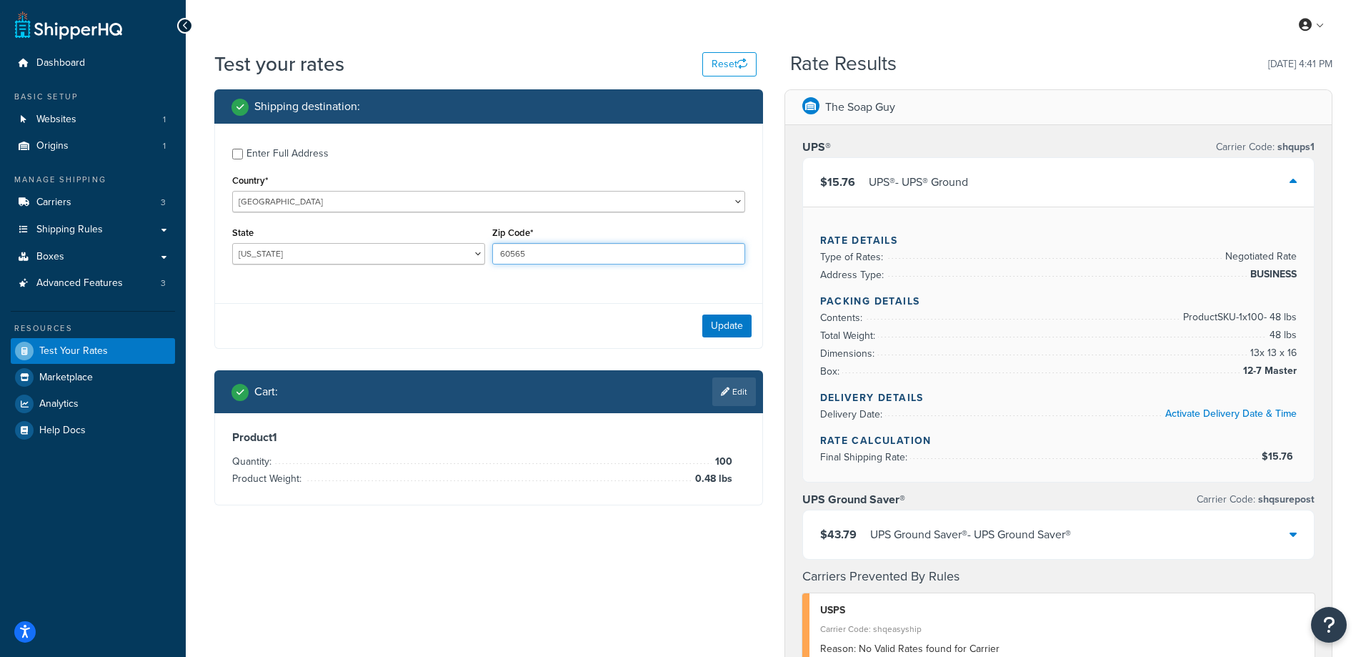
drag, startPoint x: 539, startPoint y: 247, endPoint x: 499, endPoint y: 247, distance: 40.0
click at [499, 247] on input "60565" at bounding box center [618, 253] width 253 height 21
paste input "37738"
type input "37738"
click at [424, 282] on div "Enter Full Address Country* [GEOGRAPHIC_DATA] [GEOGRAPHIC_DATA] [GEOGRAPHIC_DAT…" at bounding box center [488, 208] width 547 height 169
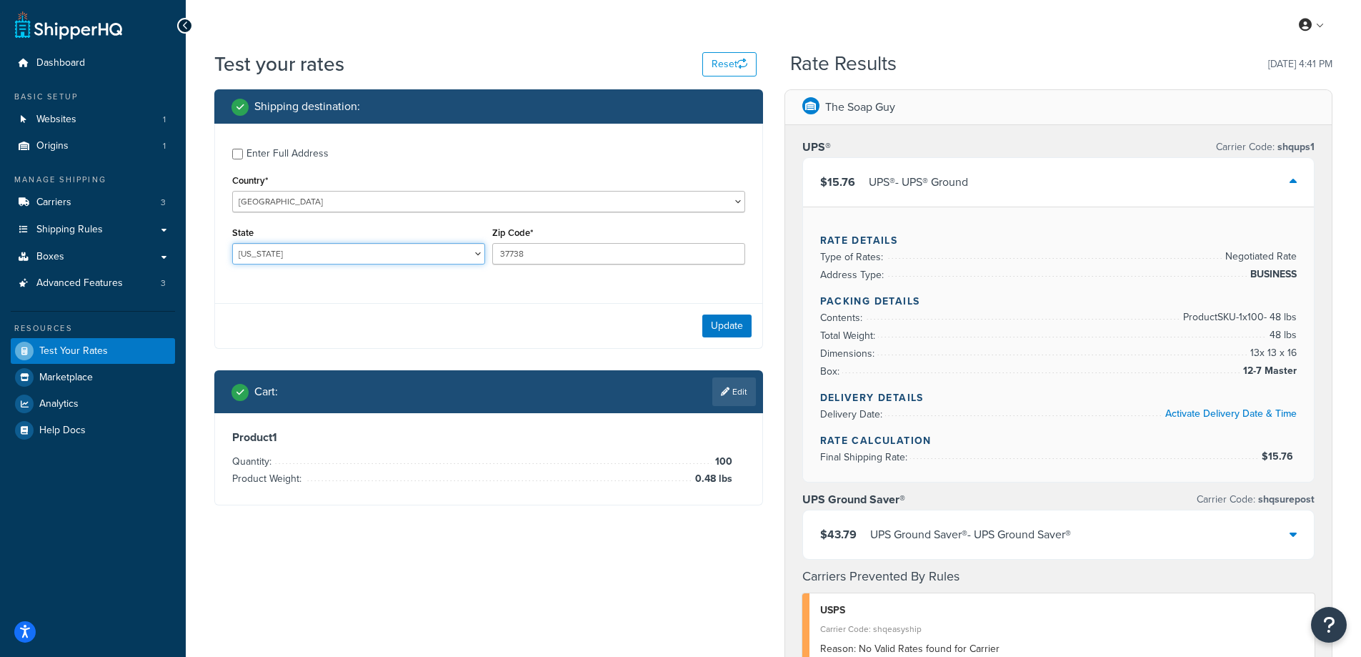
click at [274, 255] on select "[US_STATE] [US_STATE] [US_STATE] [US_STATE] [US_STATE] Armed Forces Americas Ar…" at bounding box center [358, 253] width 253 height 21
select select "TN"
click at [232, 243] on select "[US_STATE] [US_STATE] [US_STATE] [US_STATE] [US_STATE] Armed Forces Americas Ar…" at bounding box center [358, 253] width 253 height 21
click at [264, 540] on div "Shipping destination : Enter Full Address Country* [GEOGRAPHIC_DATA] [GEOGRAPHI…" at bounding box center [774, 604] width 1140 height 1030
click at [722, 326] on button "Update" at bounding box center [726, 325] width 49 height 23
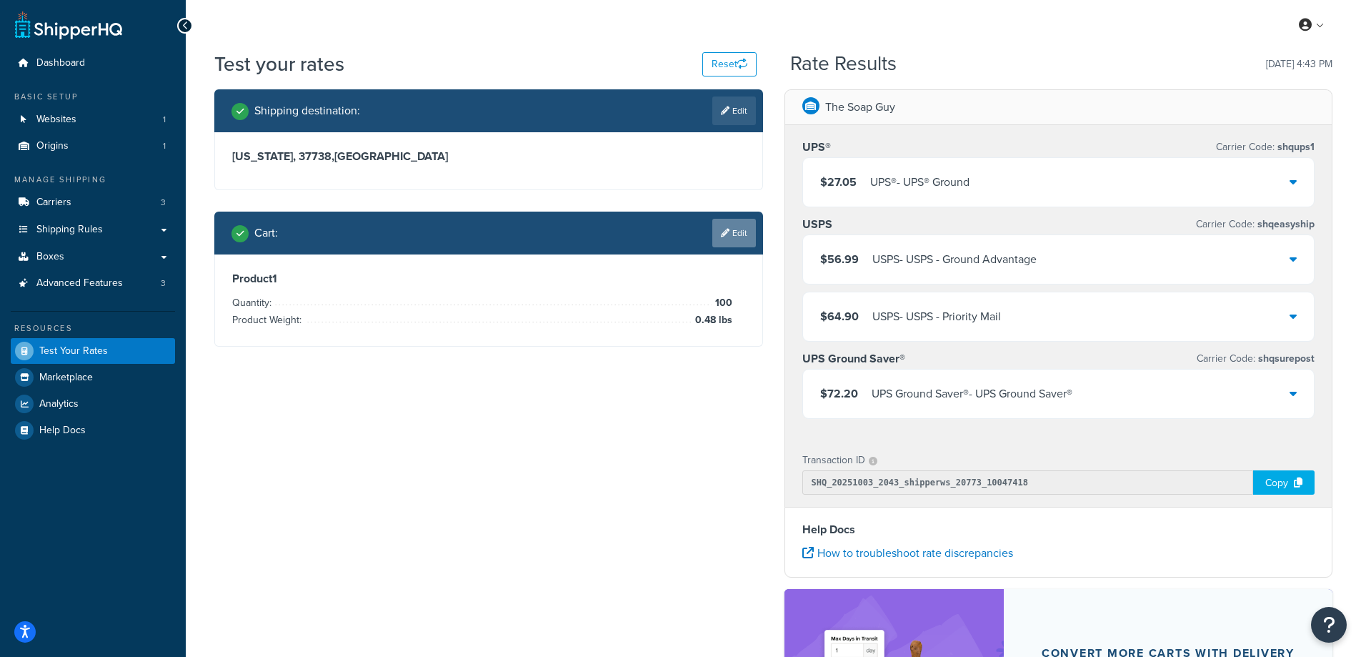
click at [750, 230] on link "Edit" at bounding box center [734, 233] width 44 height 29
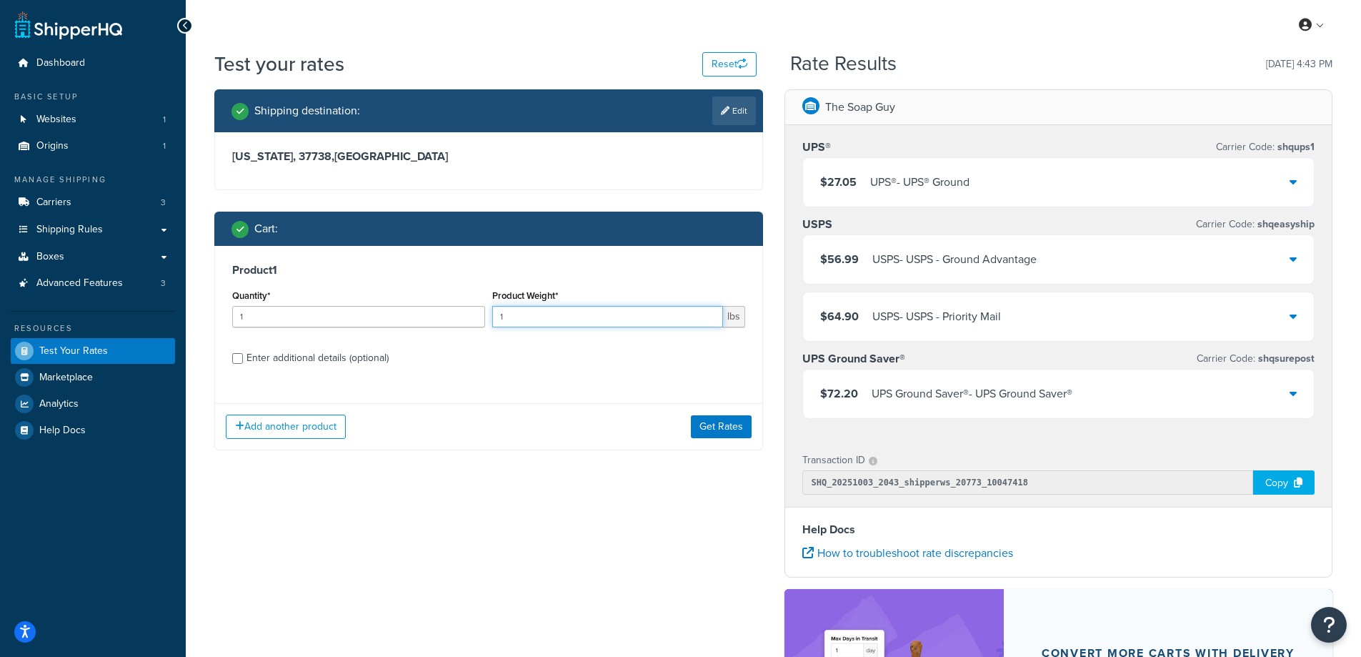
drag, startPoint x: 518, startPoint y: 318, endPoint x: 482, endPoint y: 317, distance: 36.5
click at [482, 317] on div "Quantity* 1 Product Weight* 1 lbs" at bounding box center [489, 312] width 520 height 52
paste input "0.72"
type input "0.72"
click at [344, 316] on input "1" at bounding box center [358, 316] width 253 height 21
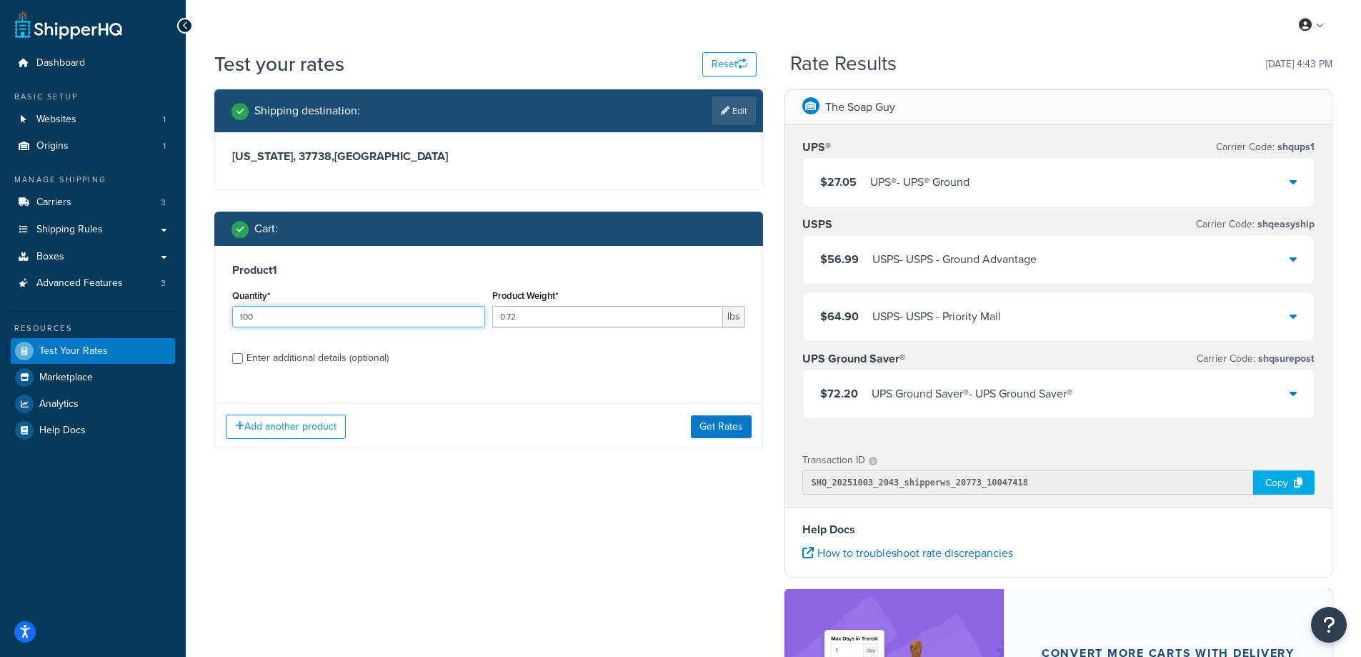
type input "100"
click at [707, 422] on button "Get Rates" at bounding box center [721, 426] width 61 height 23
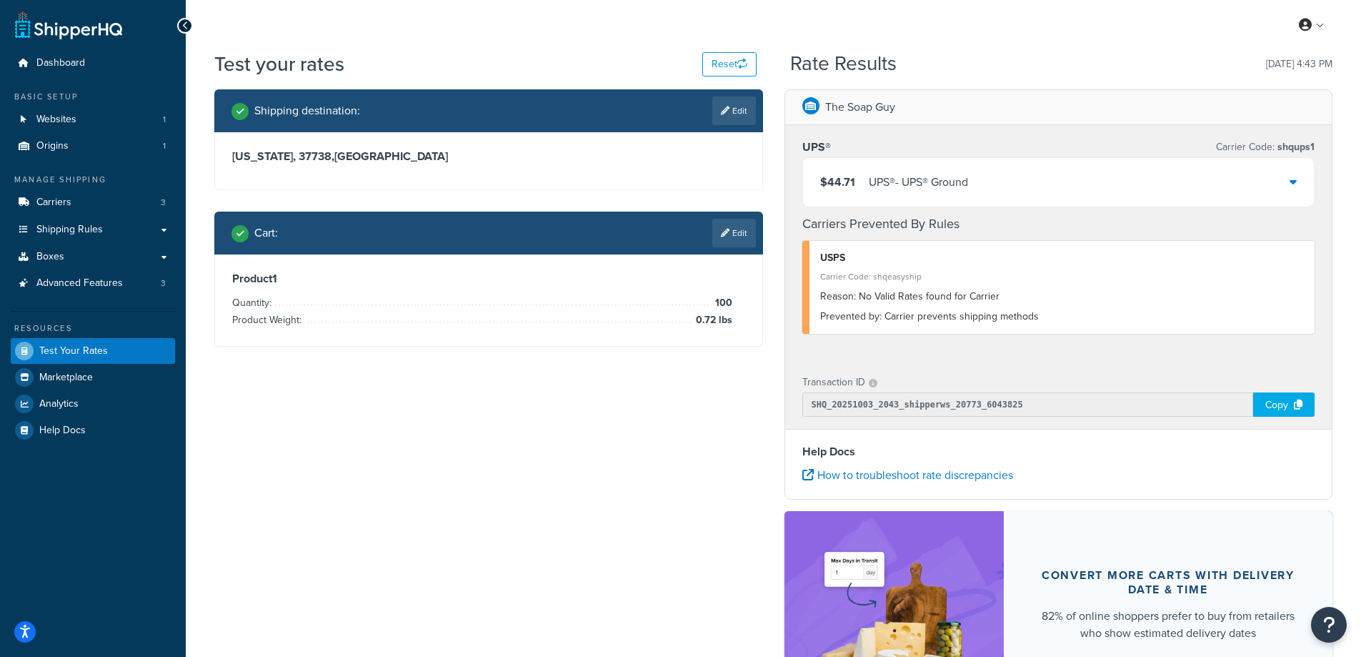
click at [943, 179] on div "UPS® - UPS® Ground" at bounding box center [918, 182] width 99 height 20
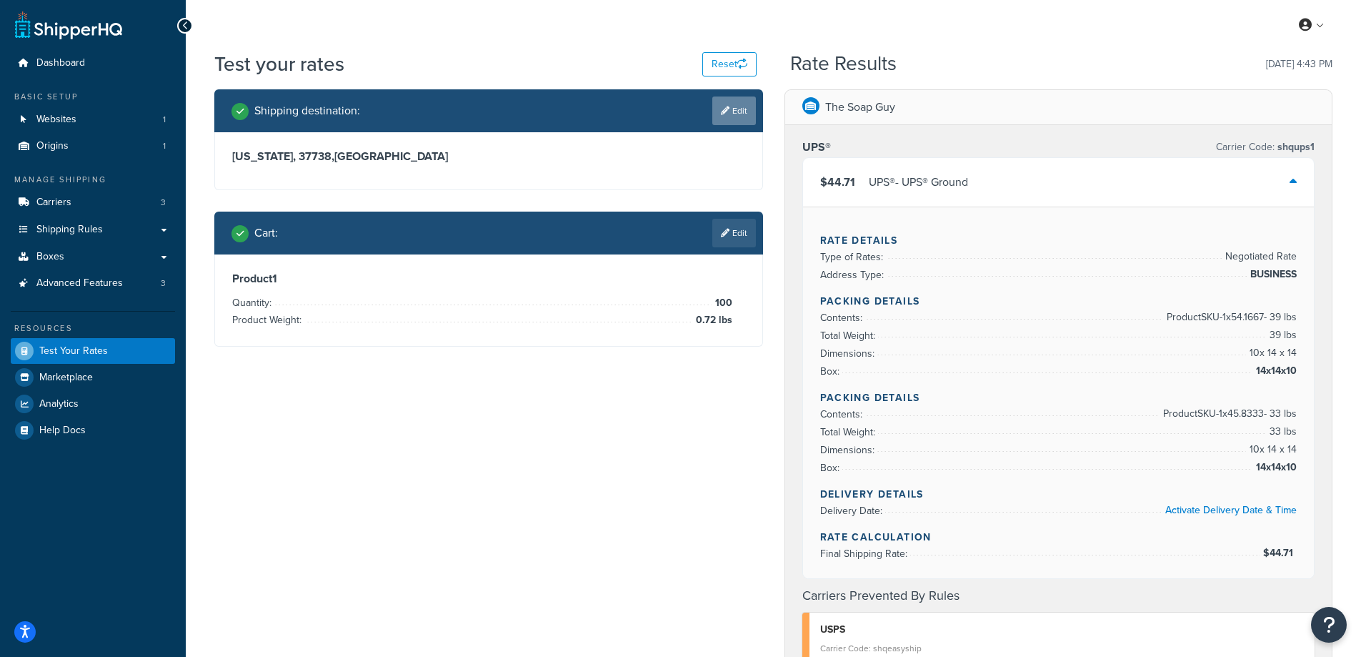
click at [733, 109] on link "Edit" at bounding box center [734, 110] width 44 height 29
select select "TN"
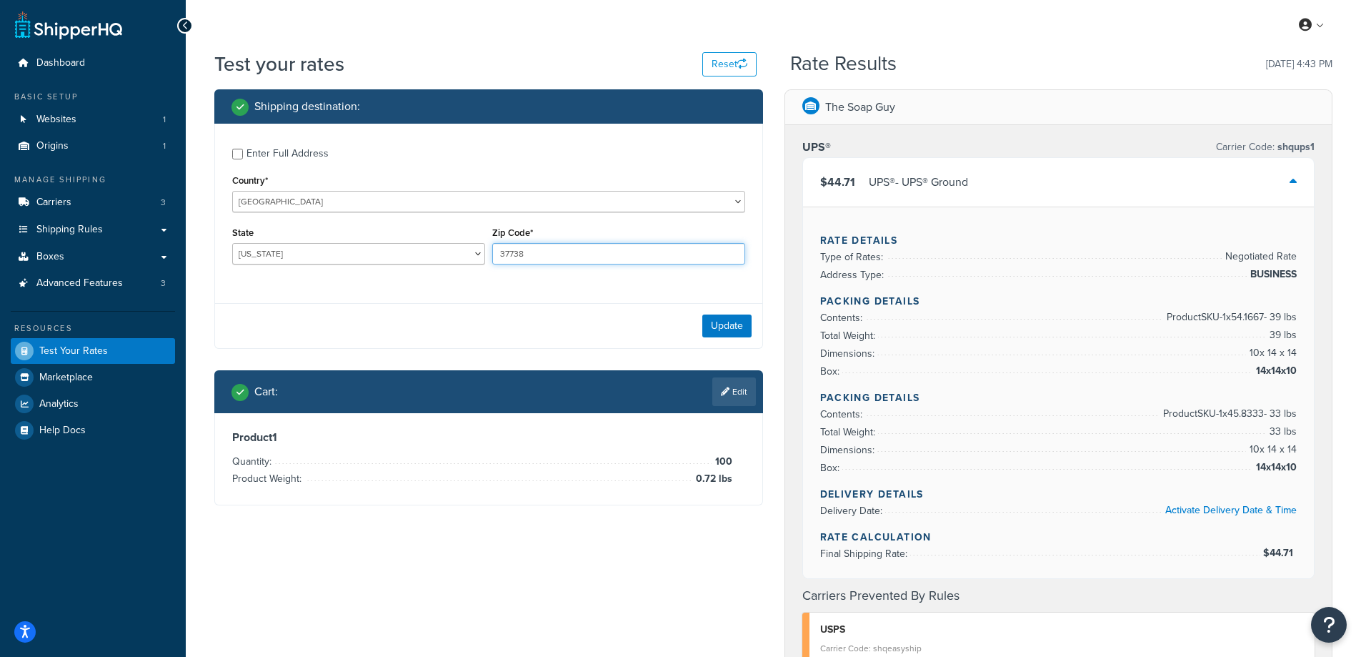
drag, startPoint x: 528, startPoint y: 258, endPoint x: 483, endPoint y: 254, distance: 45.2
click at [483, 254] on div "State [US_STATE] [US_STATE] [US_STATE] [US_STATE] [US_STATE] Armed Forces Ameri…" at bounding box center [489, 249] width 520 height 52
paste input "2084-"
type input "32084"
click at [278, 253] on select "[US_STATE] [US_STATE] [US_STATE] [US_STATE] [US_STATE] Armed Forces Americas Ar…" at bounding box center [358, 253] width 253 height 21
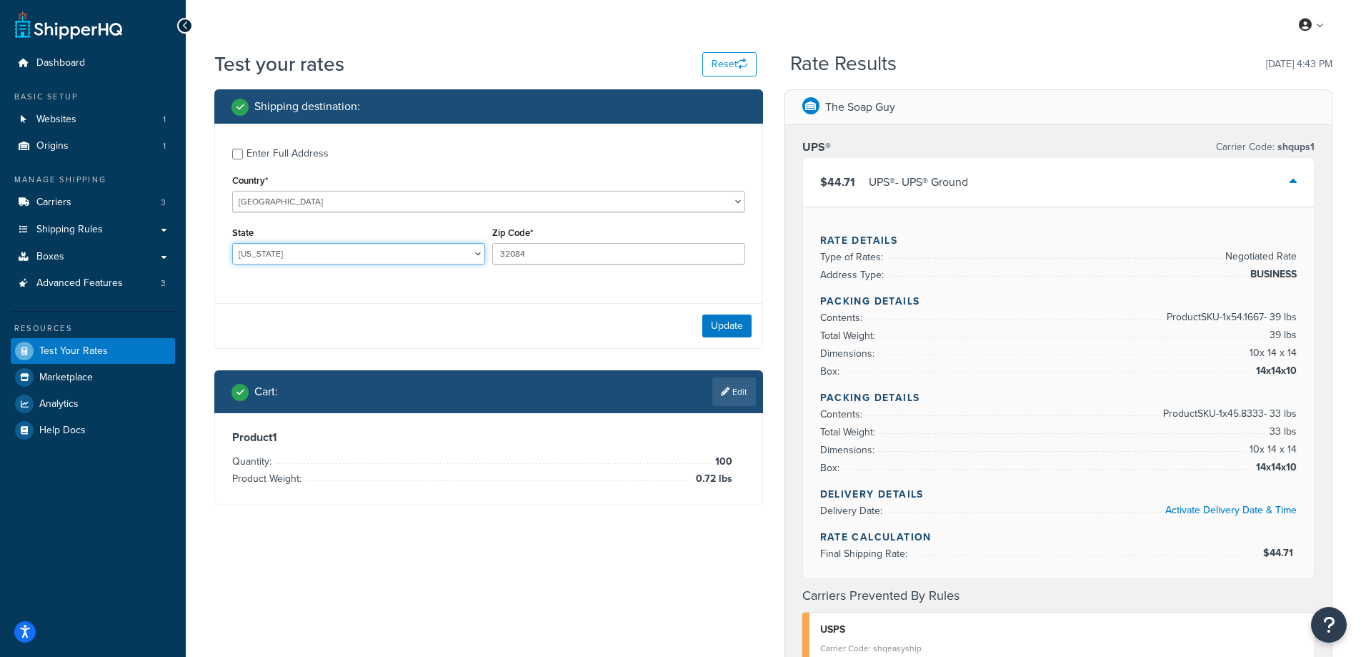
select select "FL"
click at [232, 243] on select "[US_STATE] [US_STATE] [US_STATE] [US_STATE] [US_STATE] Armed Forces Americas Ar…" at bounding box center [358, 253] width 253 height 21
click at [728, 326] on button "Update" at bounding box center [726, 325] width 49 height 23
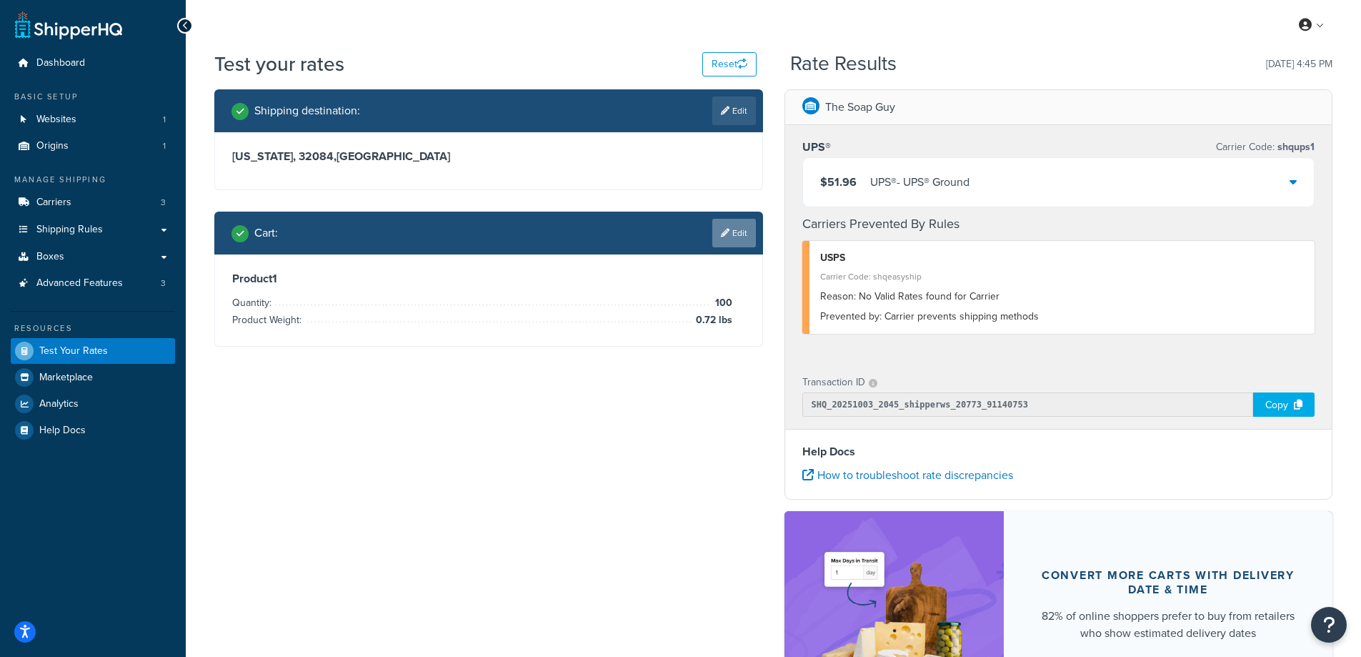
click at [743, 237] on link "Edit" at bounding box center [734, 233] width 44 height 29
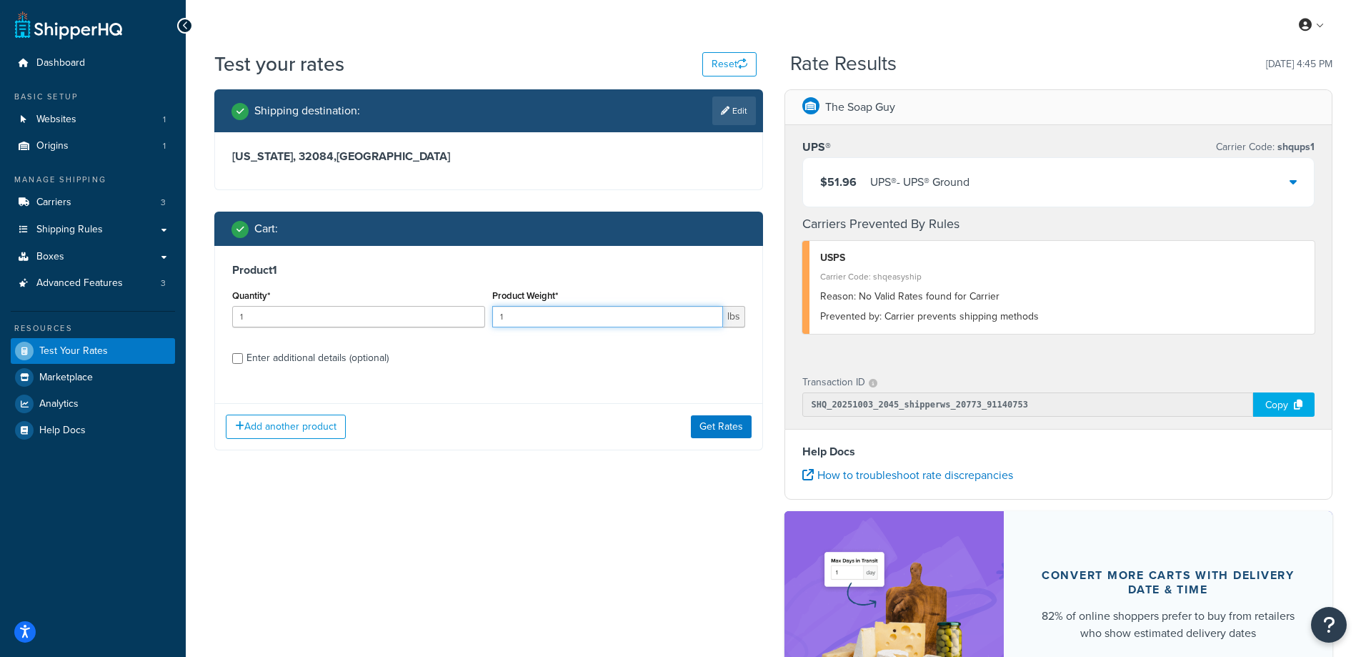
drag, startPoint x: 517, startPoint y: 316, endPoint x: 481, endPoint y: 314, distance: 36.5
click at [481, 314] on div "Quantity* 1 Product Weight* 1 lbs" at bounding box center [489, 312] width 520 height 52
paste input "0.30"
type input "0.30"
click at [379, 319] on input "1" at bounding box center [358, 316] width 253 height 21
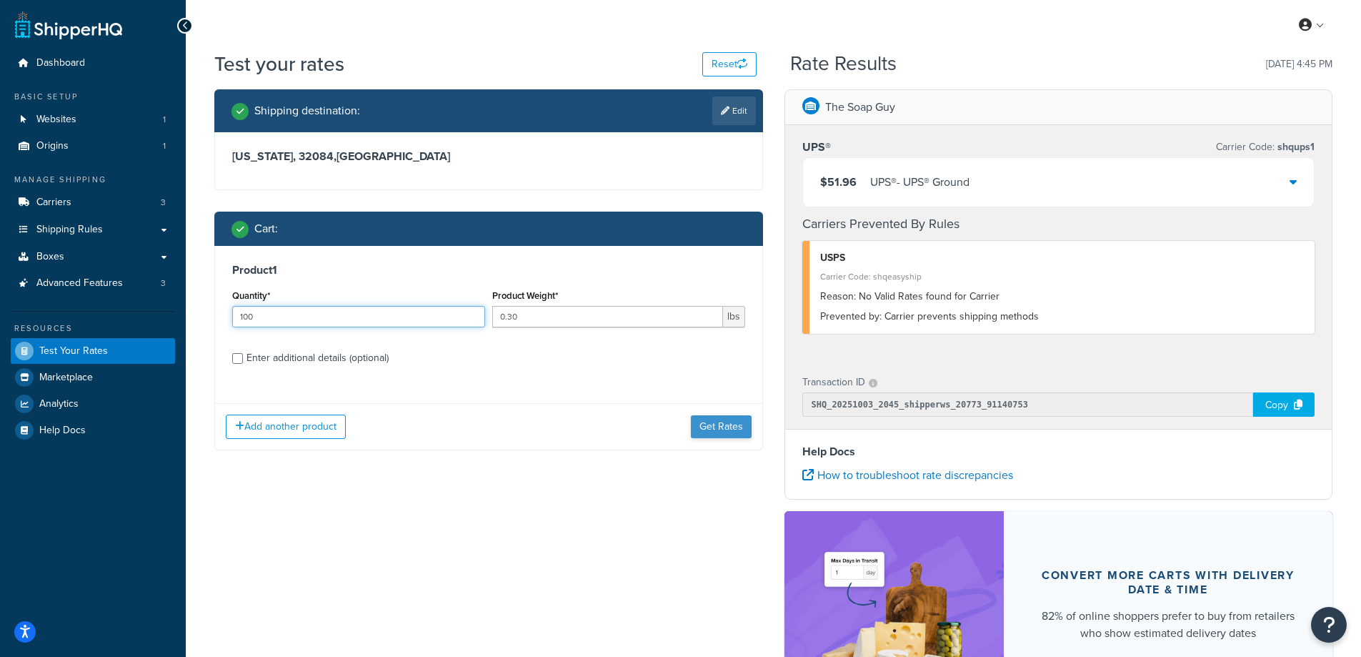
type input "100"
click at [703, 423] on button "Get Rates" at bounding box center [721, 426] width 61 height 23
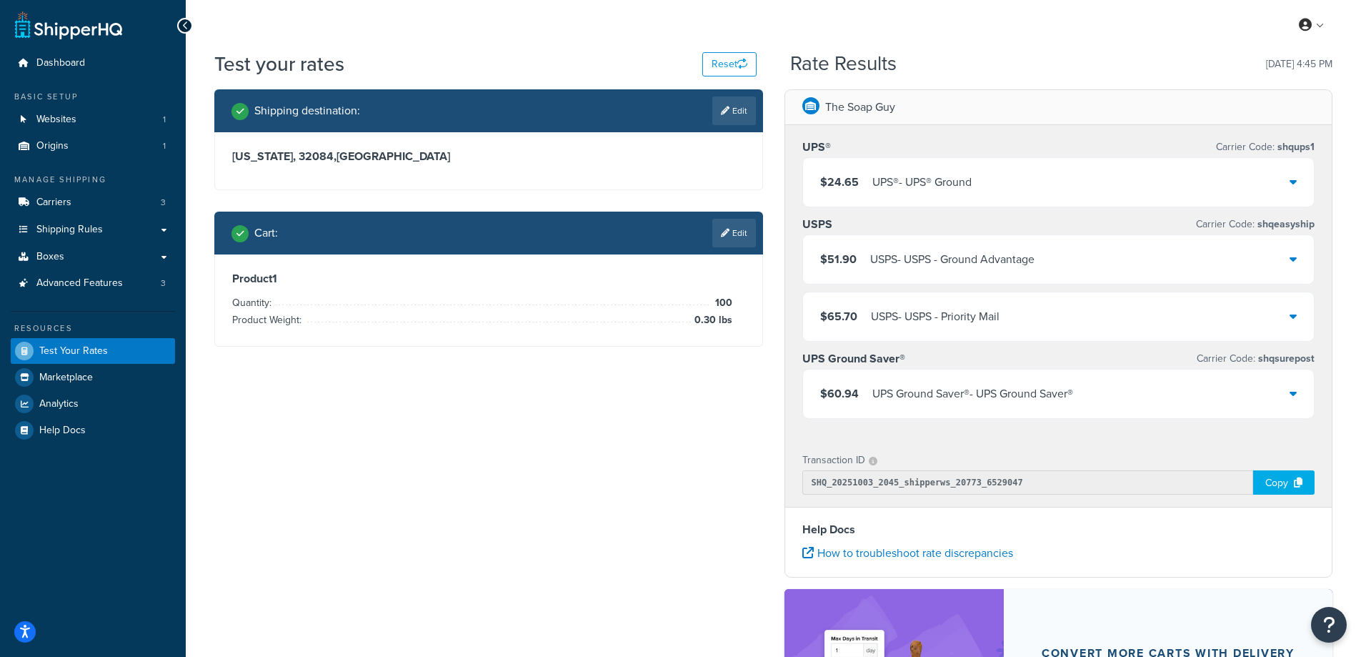
click at [955, 174] on div "UPS® - UPS® Ground" at bounding box center [922, 182] width 99 height 20
